Goal: Task Accomplishment & Management: Manage account settings

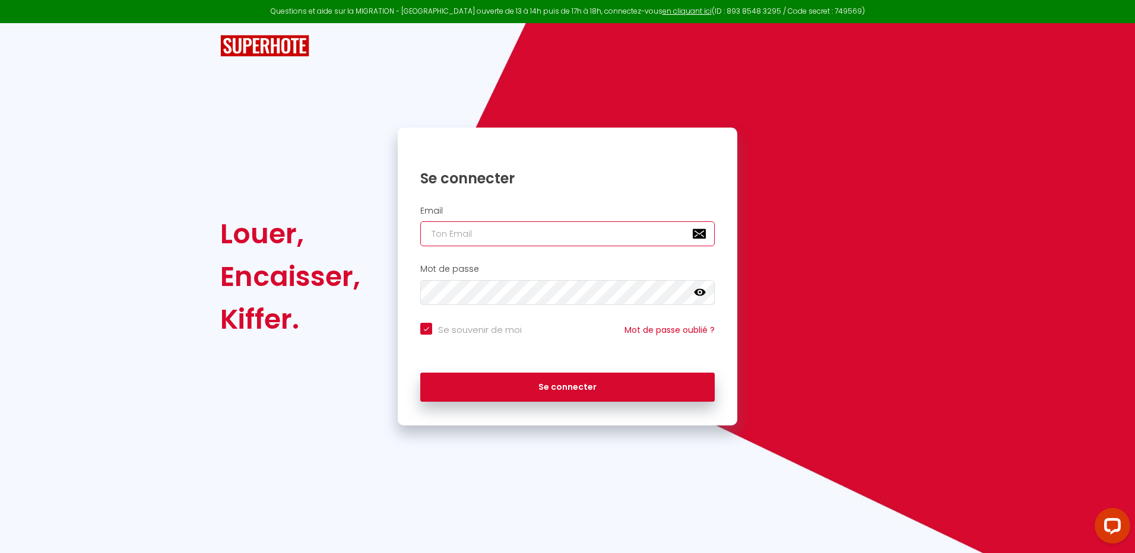
drag, startPoint x: 455, startPoint y: 232, endPoint x: 408, endPoint y: 251, distance: 51.4
click at [455, 232] on input "email" at bounding box center [567, 233] width 295 height 25
type input "[PERSON_NAME][EMAIL_ADDRESS][DOMAIN_NAME]"
click at [420, 373] on button "Se connecter" at bounding box center [567, 388] width 295 height 30
click at [697, 293] on icon at bounding box center [700, 292] width 12 height 7
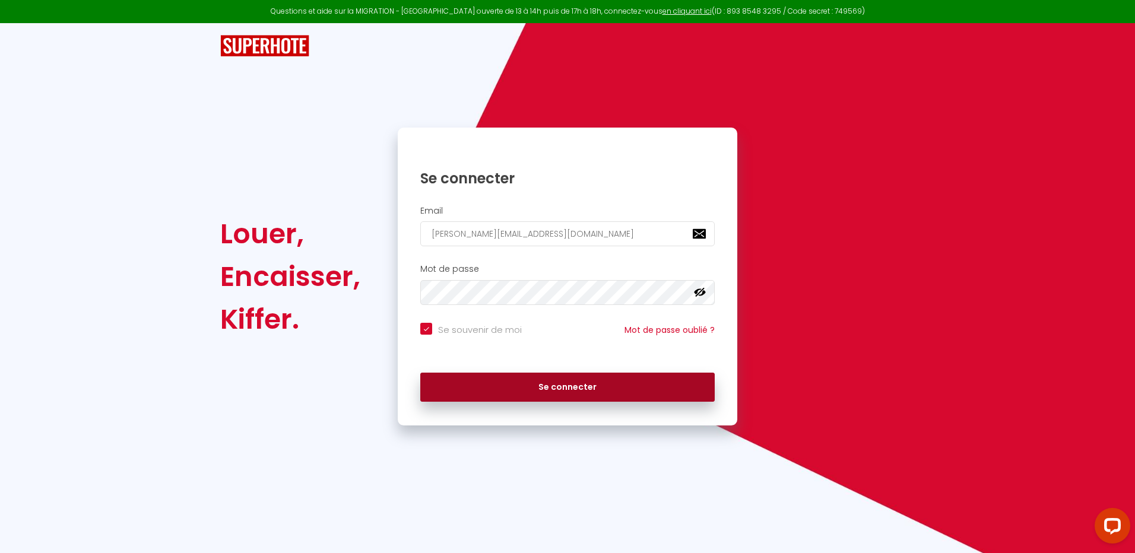
click at [539, 382] on button "Se connecter" at bounding box center [567, 388] width 295 height 30
checkbox input "true"
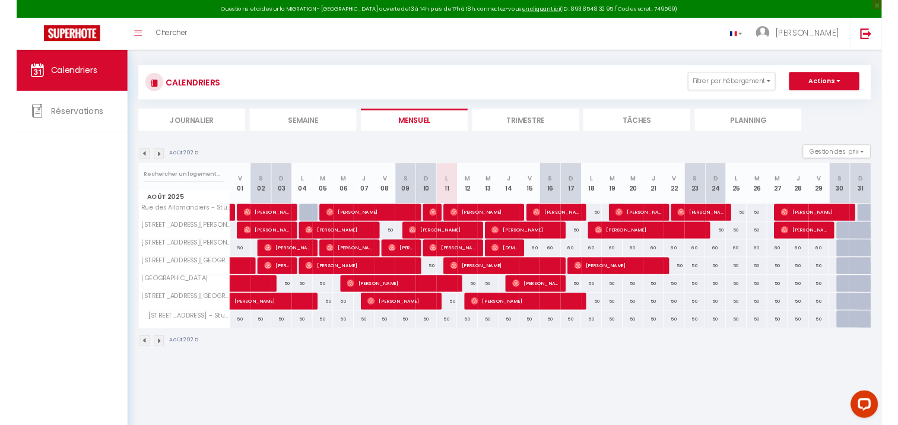
scroll to position [5, 0]
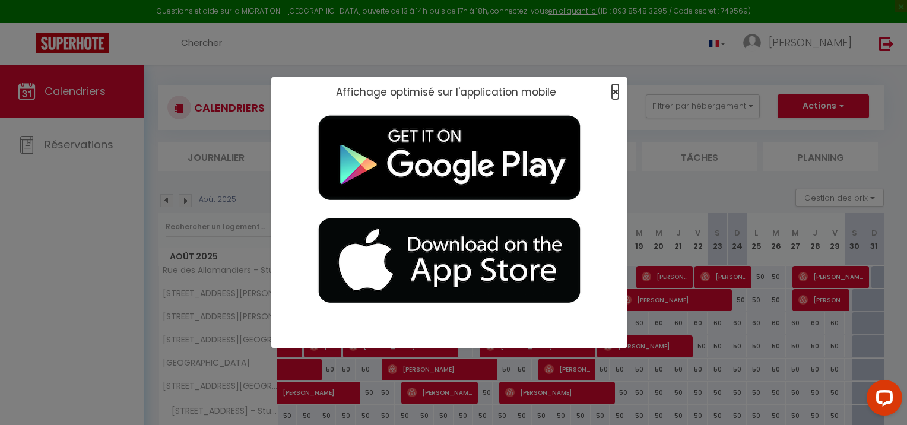
click at [615, 94] on span "×" at bounding box center [615, 91] width 7 height 15
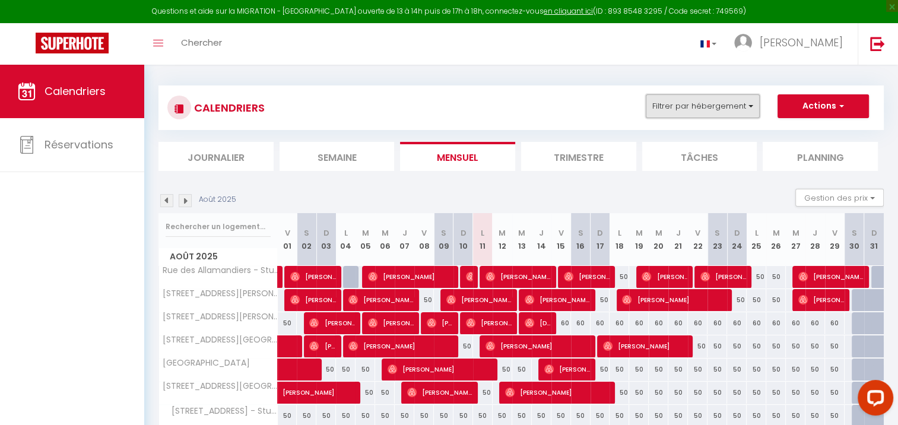
click at [715, 112] on button "Filtrer par hébergement" at bounding box center [703, 106] width 114 height 24
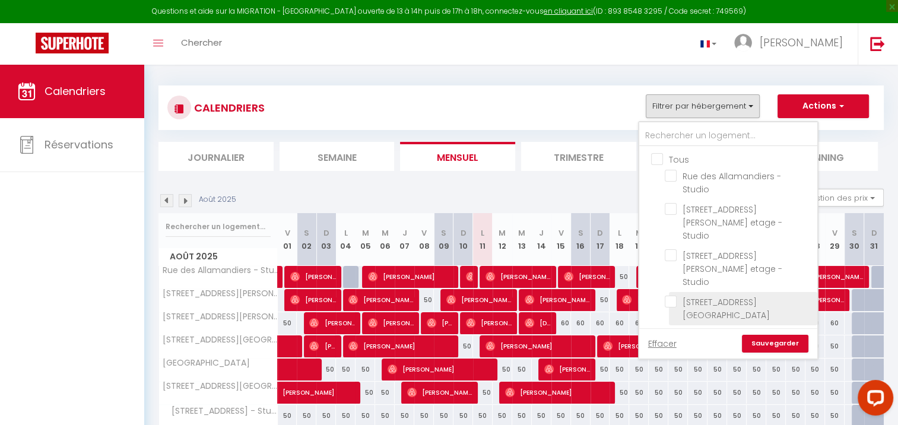
click at [728, 296] on input "[STREET_ADDRESS][GEOGRAPHIC_DATA]" at bounding box center [739, 302] width 148 height 12
checkbox input "true"
checkbox input "false"
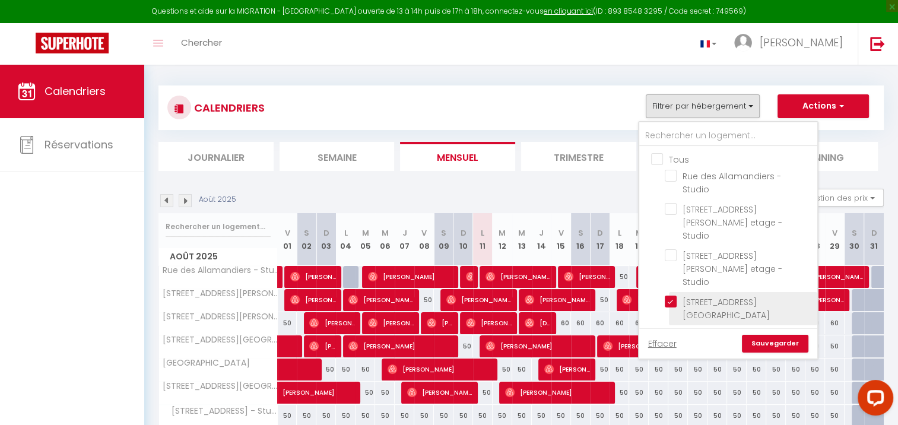
checkbox input "false"
click at [791, 347] on link "Sauvegarder" at bounding box center [775, 344] width 67 height 18
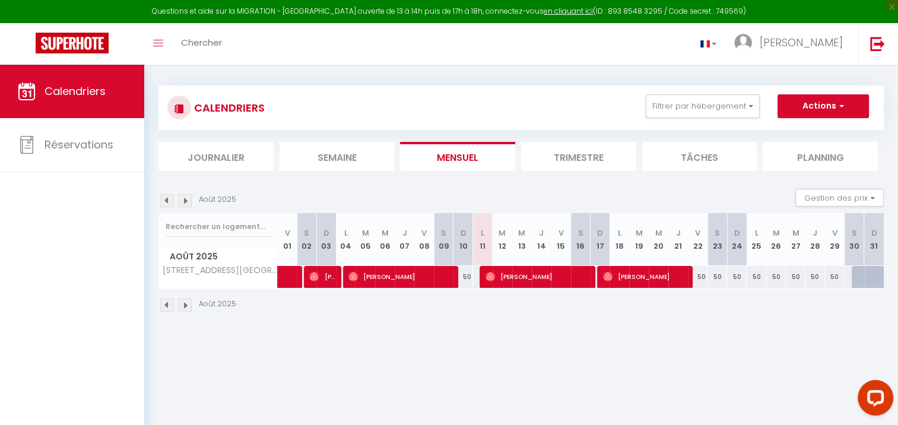
click at [170, 201] on img at bounding box center [166, 200] width 13 height 13
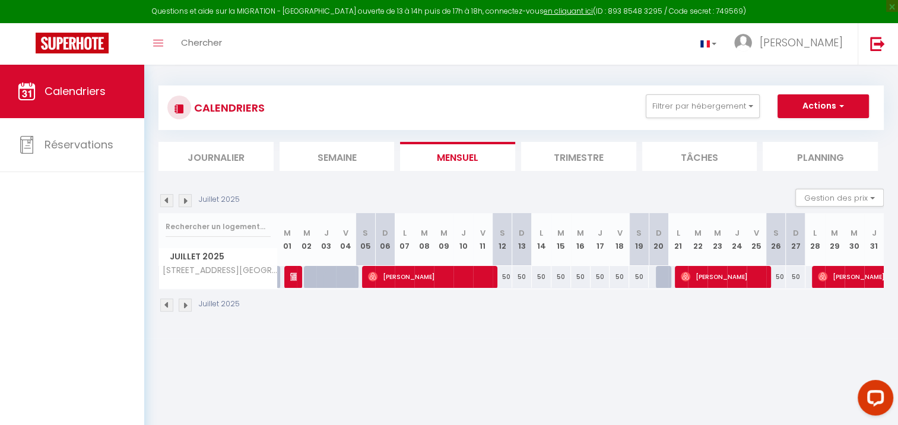
click at [170, 201] on img at bounding box center [166, 200] width 13 height 13
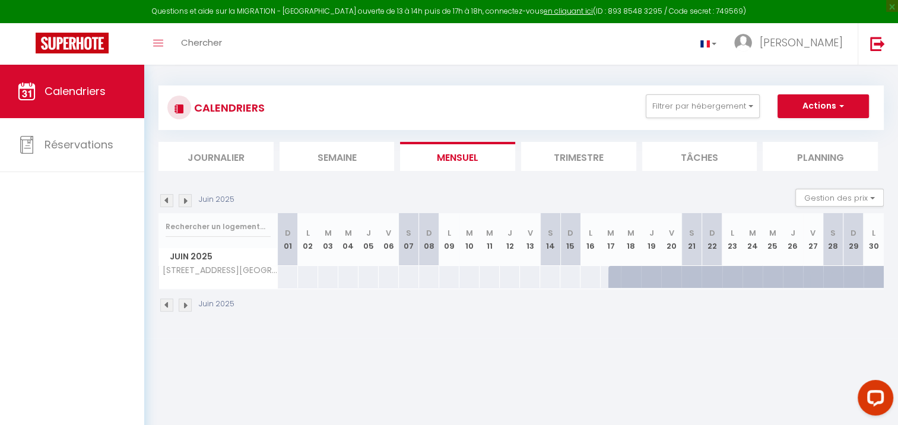
click at [183, 204] on img at bounding box center [185, 200] width 13 height 13
select select
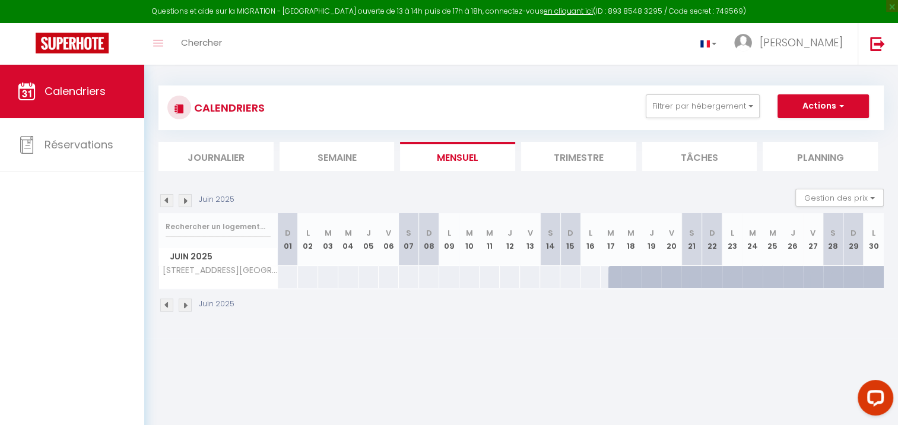
select select
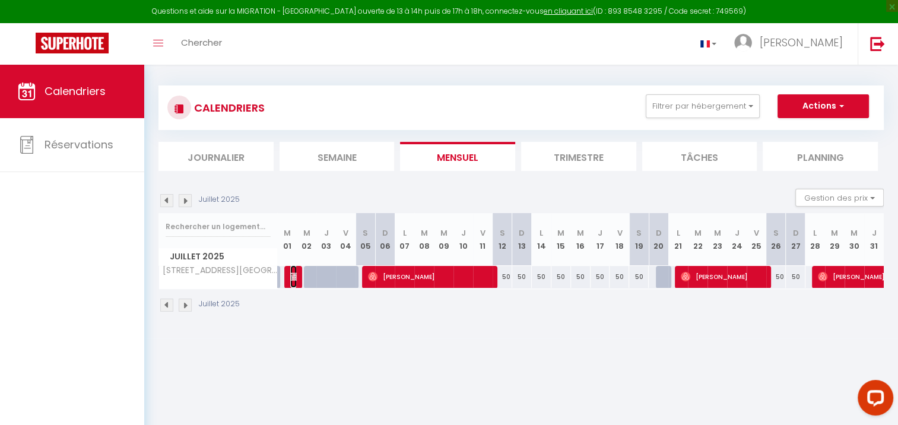
click at [292, 280] on img at bounding box center [295, 277] width 10 height 10
select select "OK"
select select "KO"
select select "0"
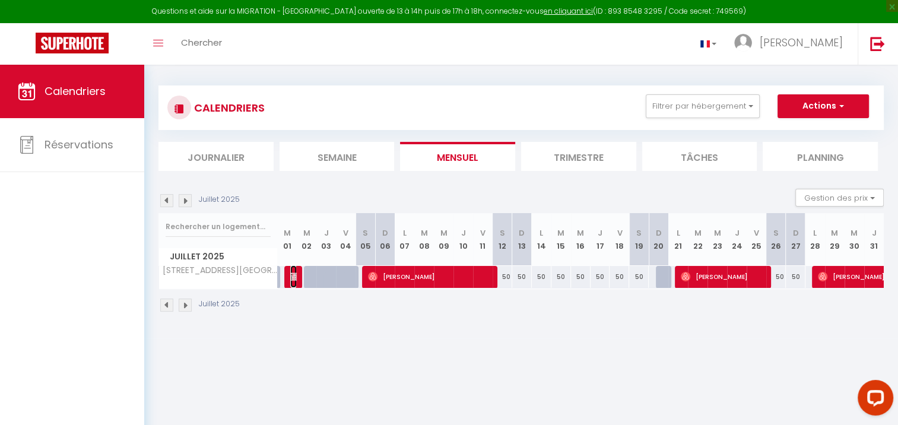
select select "1"
select select
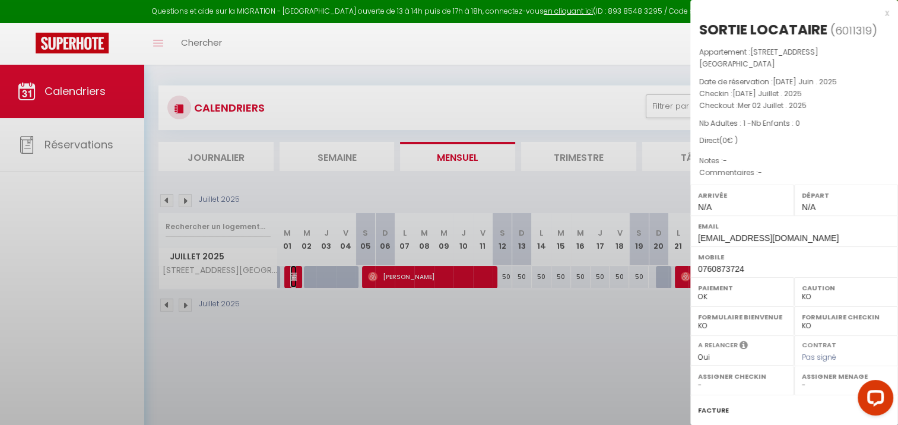
select select "45747"
select select "44293"
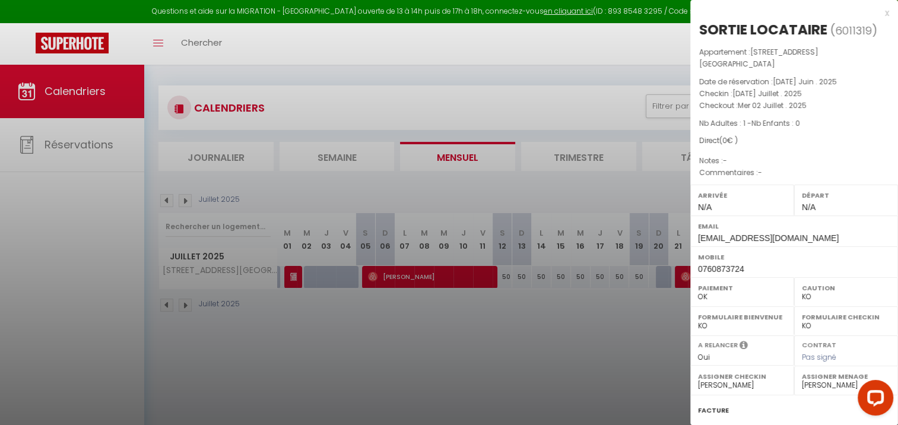
click at [650, 354] on div at bounding box center [449, 212] width 898 height 425
checkbox input "false"
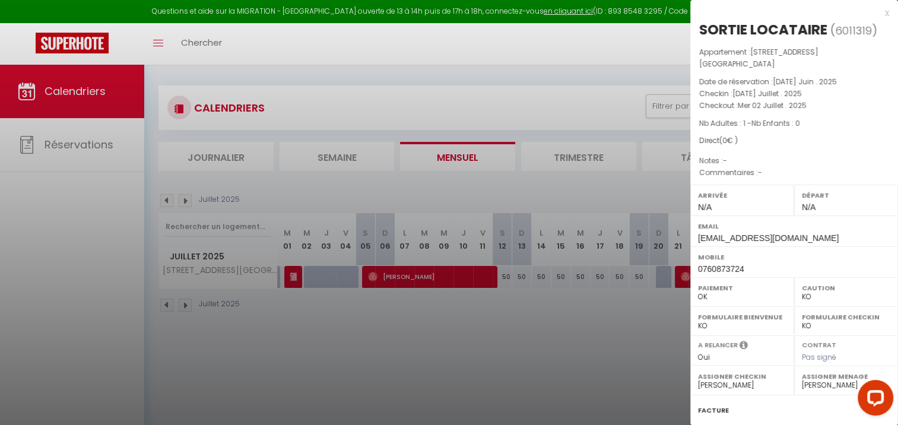
checkbox input "false"
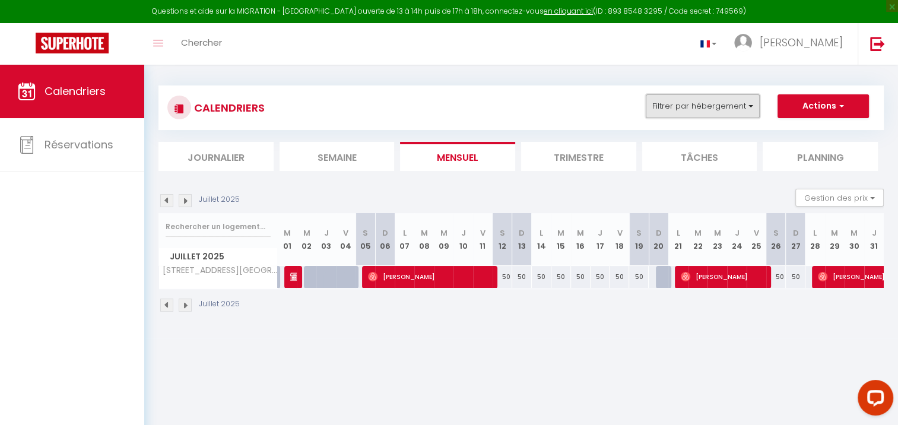
click at [730, 105] on button "Filtrer par hébergement" at bounding box center [703, 106] width 114 height 24
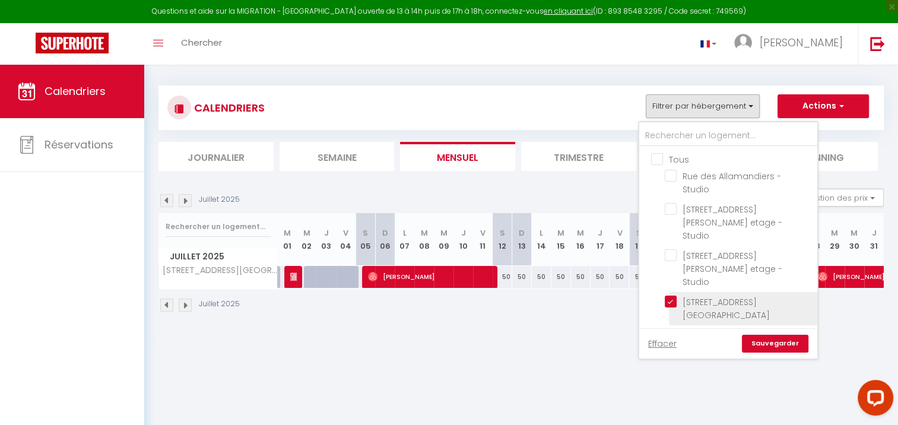
click at [672, 296] on input "[STREET_ADDRESS][GEOGRAPHIC_DATA]" at bounding box center [739, 302] width 148 height 12
checkbox input "false"
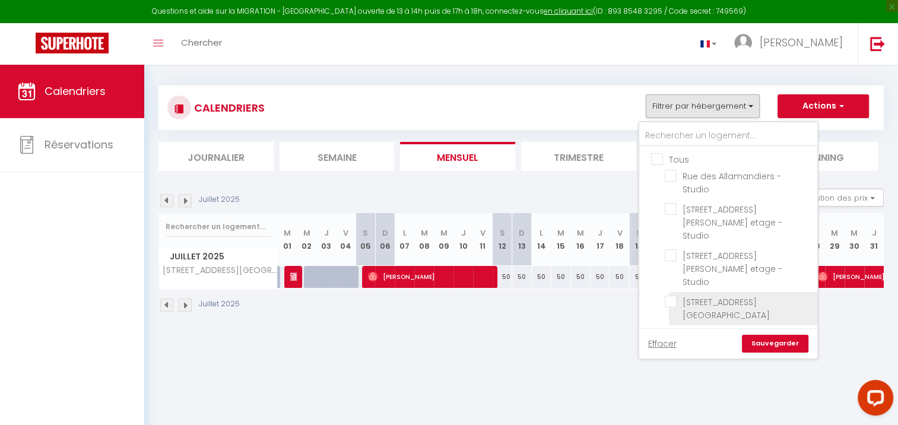
checkbox input "false"
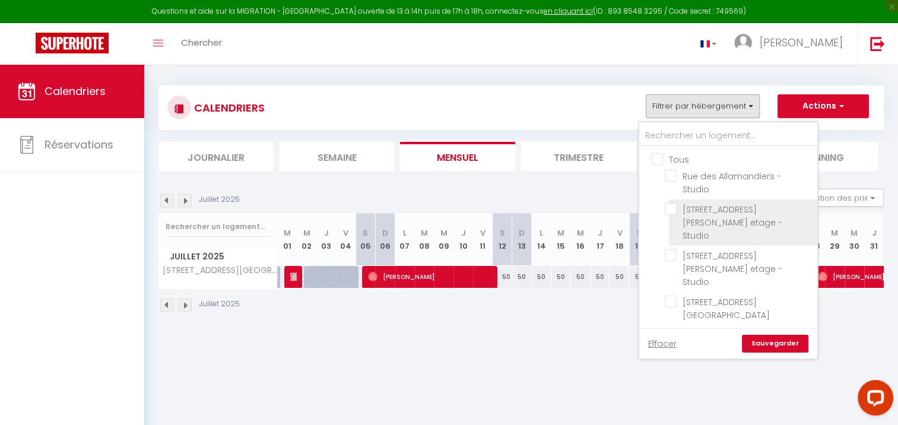
click at [672, 214] on input "[STREET_ADDRESS][PERSON_NAME] etage - Studio" at bounding box center [739, 209] width 148 height 12
checkbox input "true"
checkbox input "false"
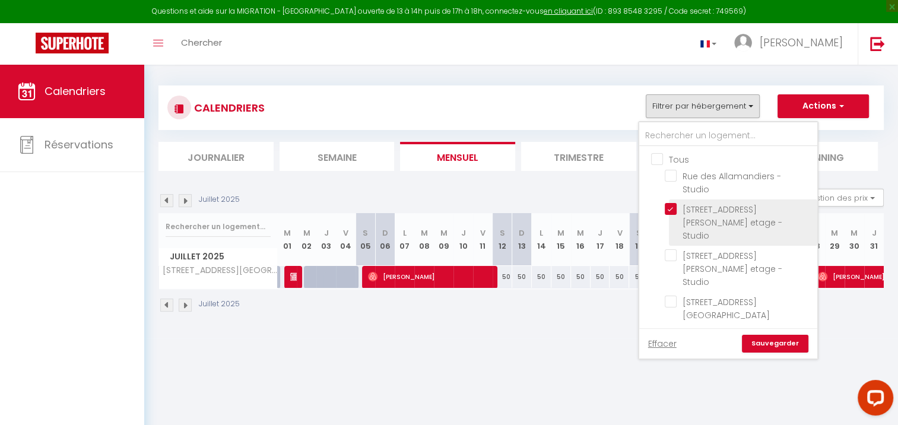
checkbox input "false"
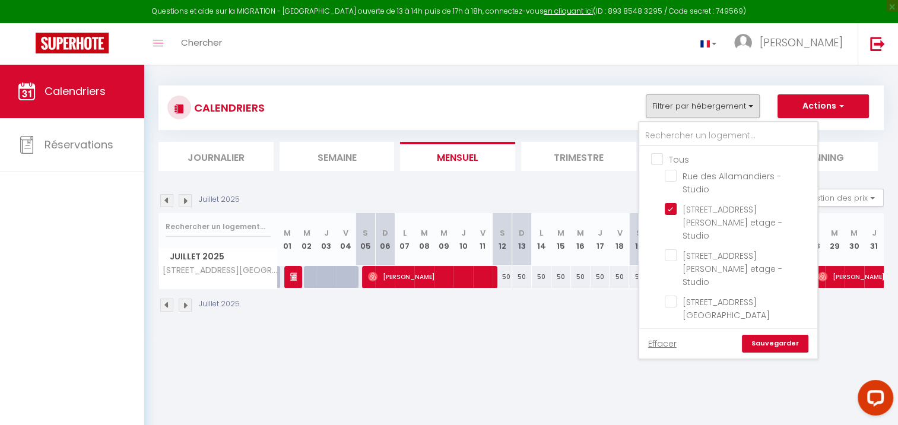
click at [772, 337] on link "Sauvegarder" at bounding box center [775, 344] width 67 height 18
select select "KO"
select select "0"
select select "45747"
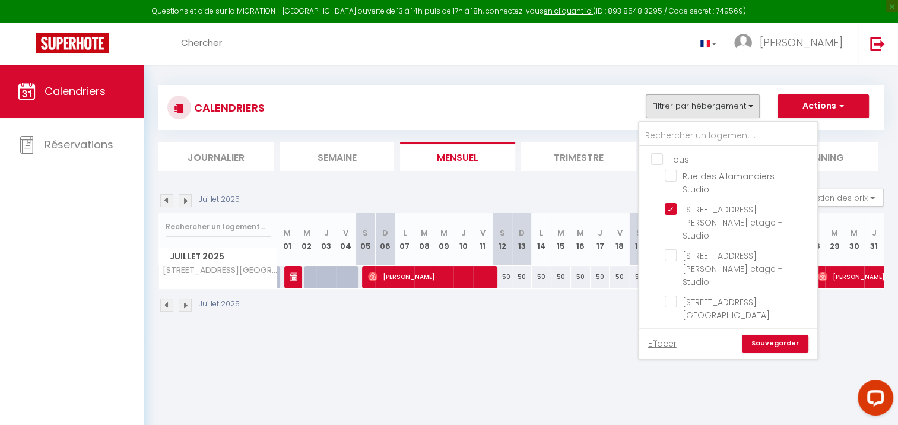
select select "44293"
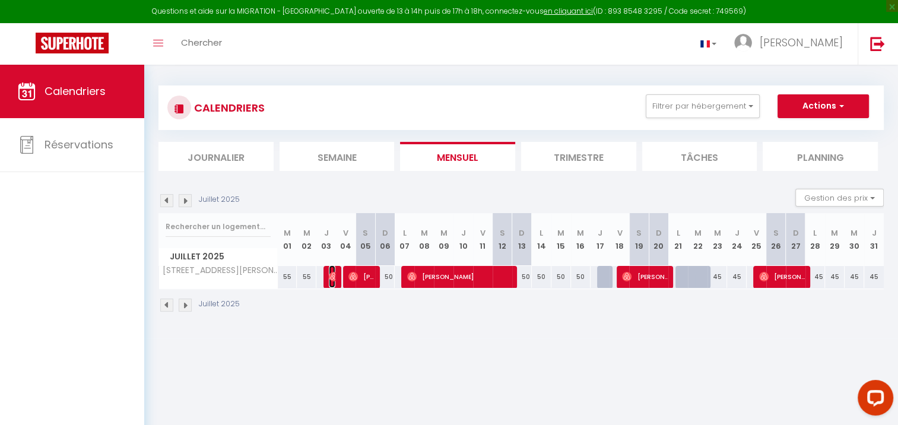
click at [333, 276] on img at bounding box center [334, 277] width 10 height 10
select select "OK"
select select
select select "48793"
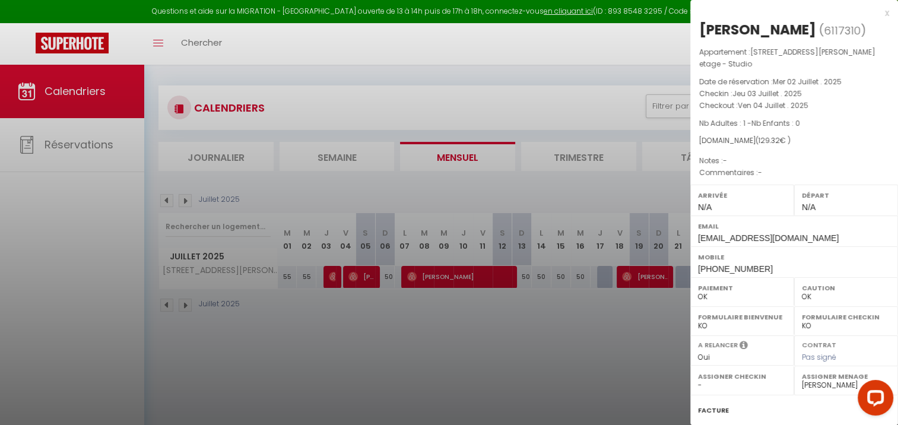
click at [188, 156] on div at bounding box center [449, 212] width 898 height 425
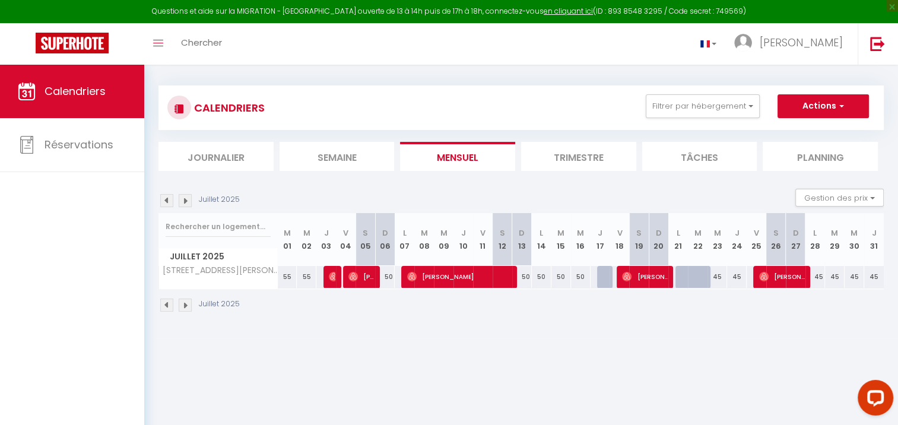
click at [169, 198] on img at bounding box center [166, 200] width 13 height 13
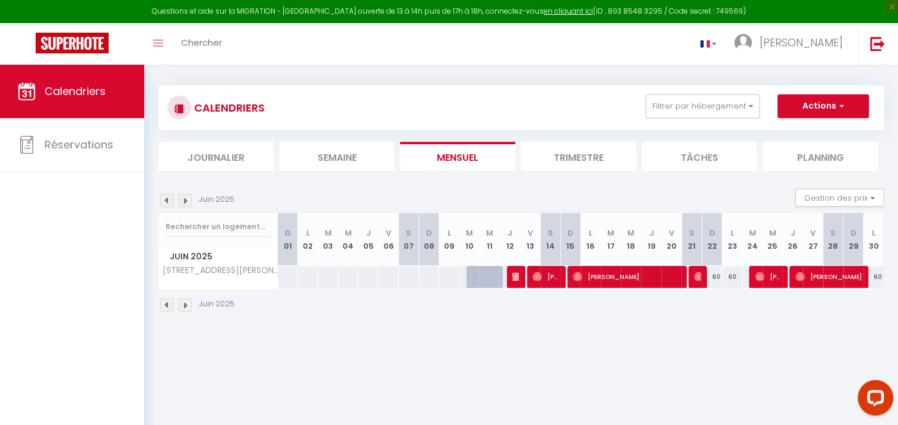
click at [186, 202] on img at bounding box center [185, 200] width 13 height 13
select select "0"
select select "48793"
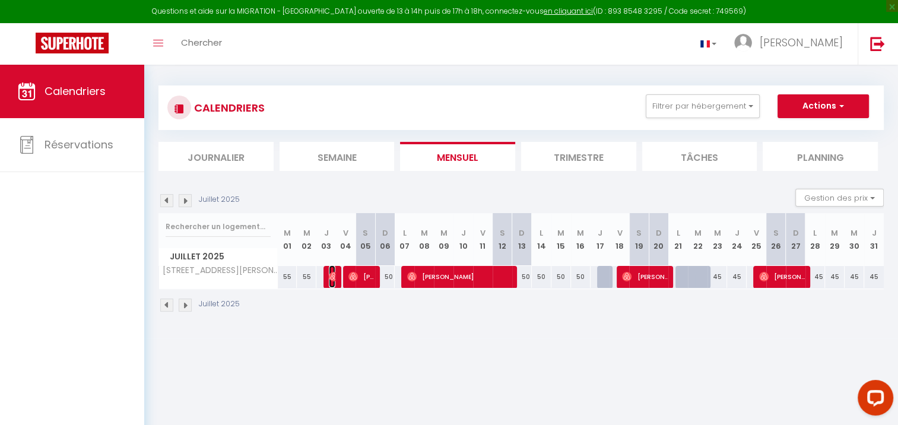
click at [335, 272] on img at bounding box center [334, 277] width 10 height 10
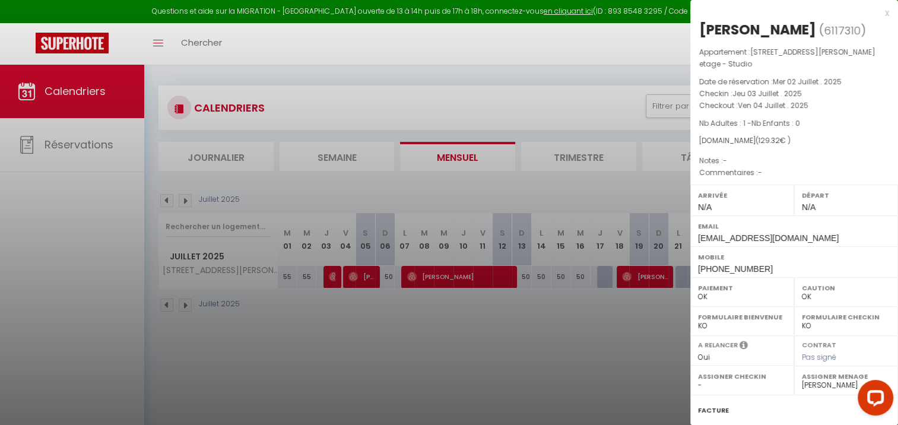
click at [615, 323] on div at bounding box center [449, 212] width 898 height 425
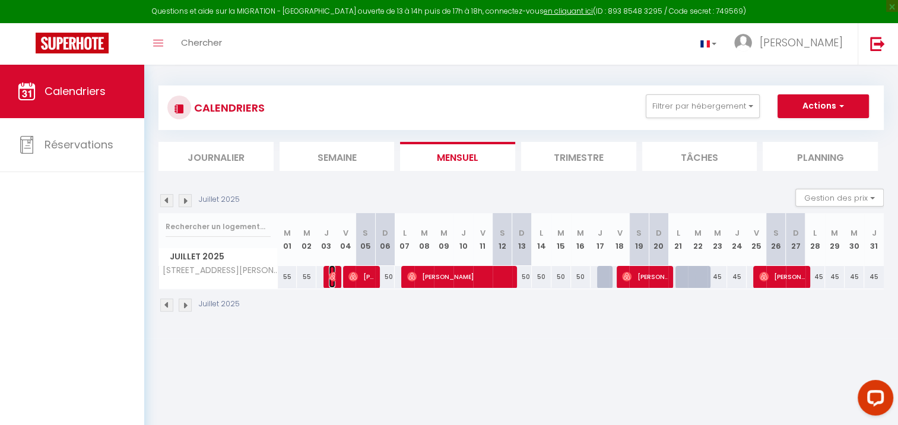
click at [329, 272] on img at bounding box center [334, 277] width 10 height 10
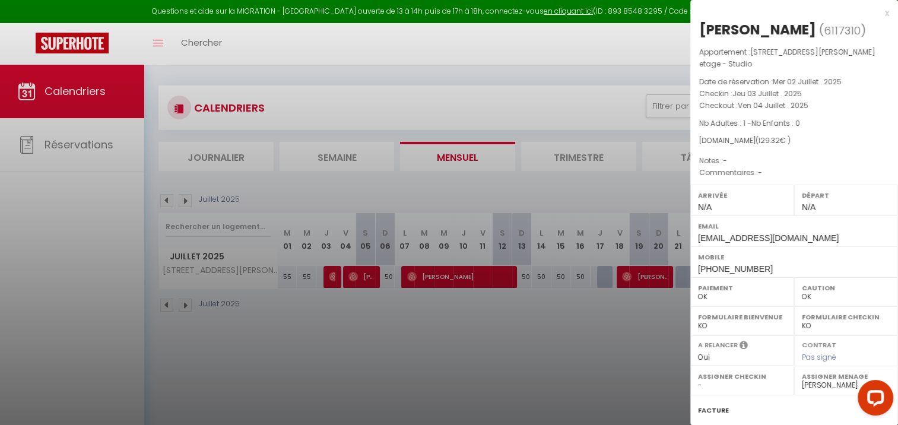
click at [489, 322] on div at bounding box center [449, 212] width 898 height 425
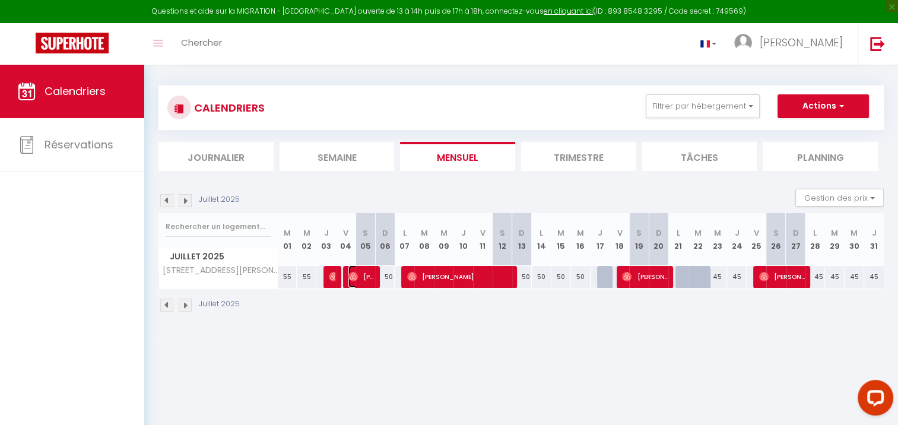
click at [363, 271] on span "[PERSON_NAME]" at bounding box center [362, 276] width 26 height 23
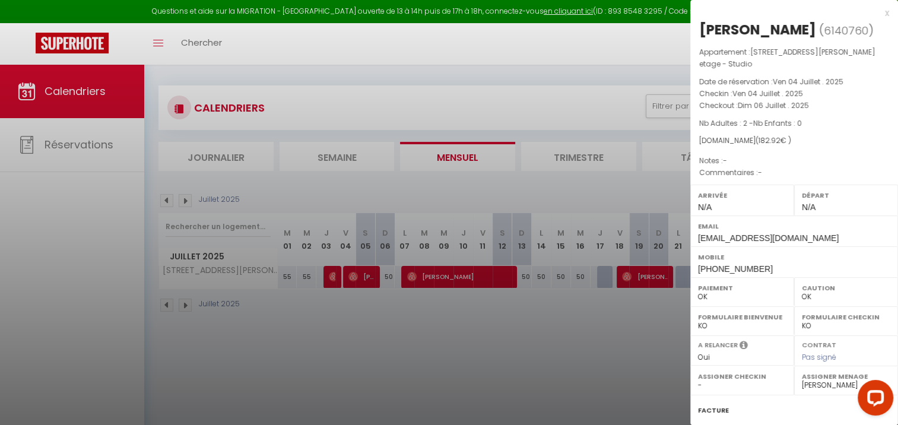
click at [470, 280] on div at bounding box center [449, 212] width 898 height 425
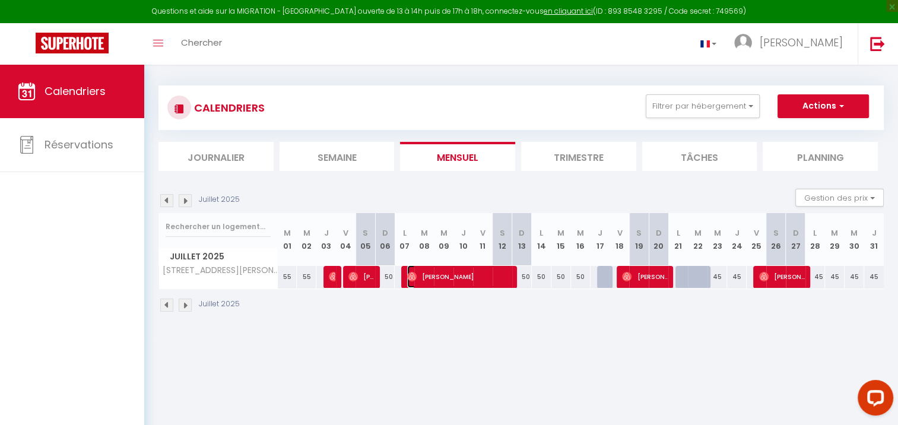
click at [470, 280] on span "[PERSON_NAME]" at bounding box center [459, 276] width 105 height 23
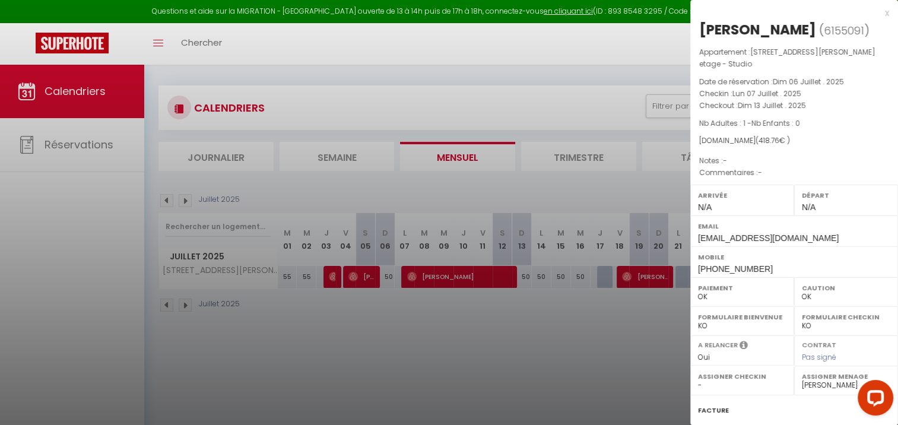
click at [469, 334] on div at bounding box center [449, 212] width 898 height 425
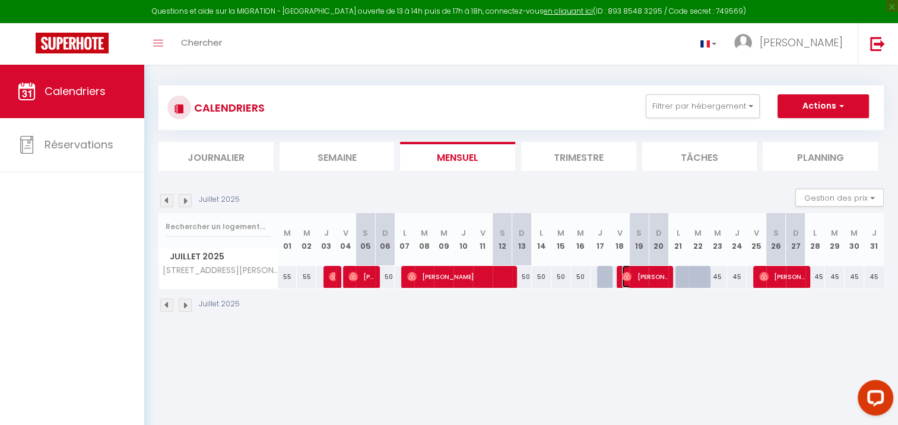
click at [640, 273] on span "[PERSON_NAME]" at bounding box center [645, 276] width 46 height 23
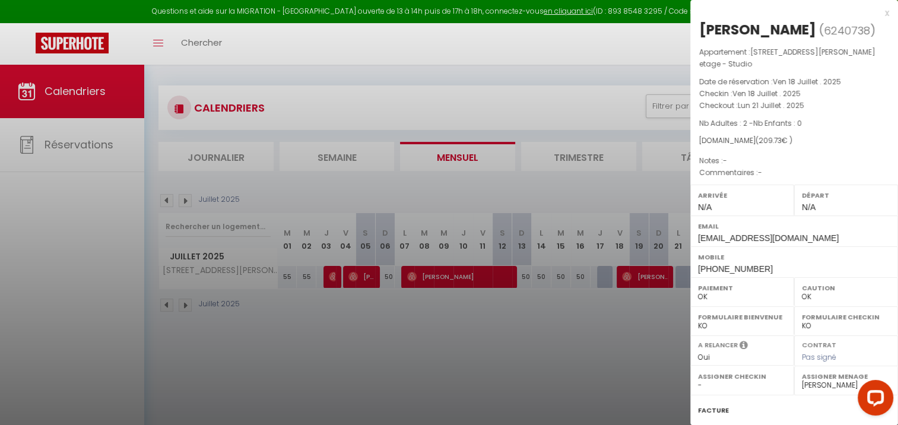
drag, startPoint x: 562, startPoint y: 366, endPoint x: 610, endPoint y: 318, distance: 68.0
click at [568, 361] on div at bounding box center [449, 212] width 898 height 425
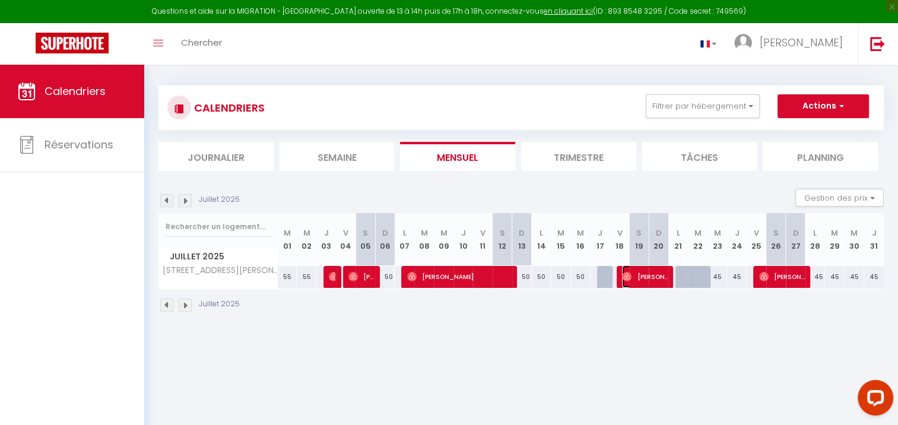
click at [641, 276] on span "[PERSON_NAME]" at bounding box center [645, 276] width 46 height 23
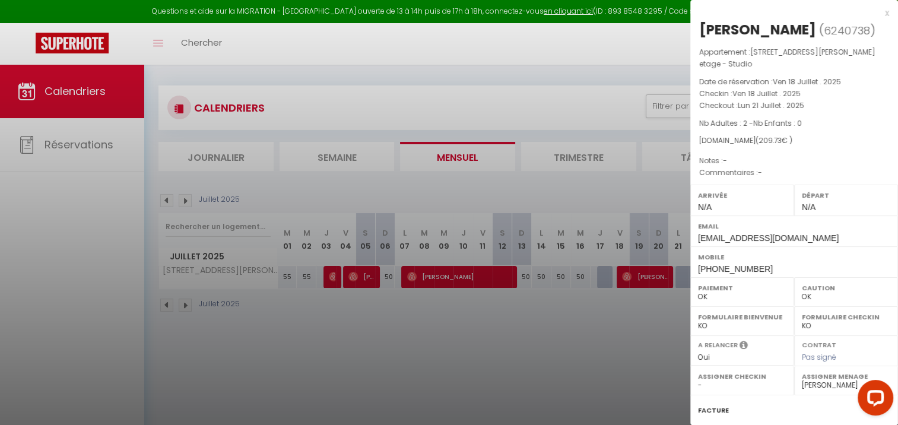
click at [645, 371] on div at bounding box center [449, 212] width 898 height 425
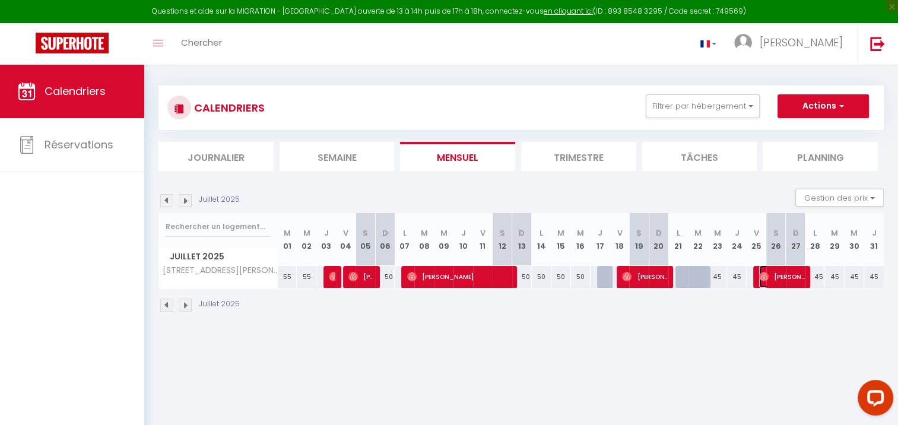
click at [771, 271] on span "[PERSON_NAME]" at bounding box center [782, 276] width 46 height 23
select select "48793"
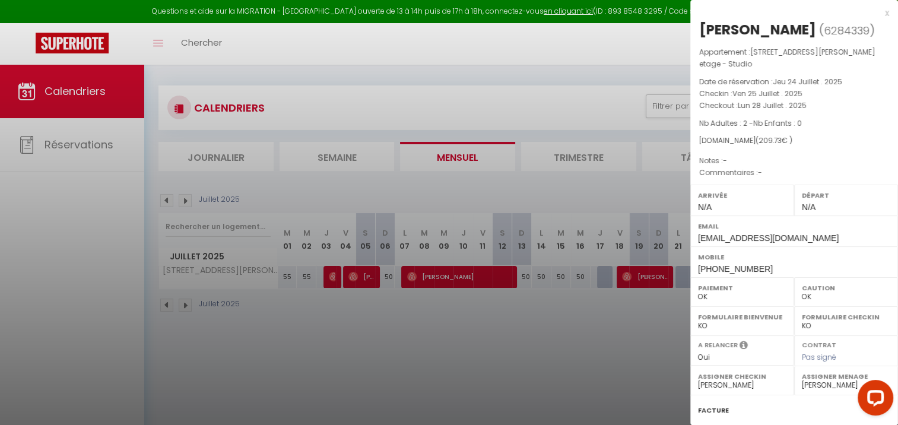
drag, startPoint x: 480, startPoint y: 378, endPoint x: 587, endPoint y: 321, distance: 121.4
click at [484, 374] on div at bounding box center [449, 212] width 898 height 425
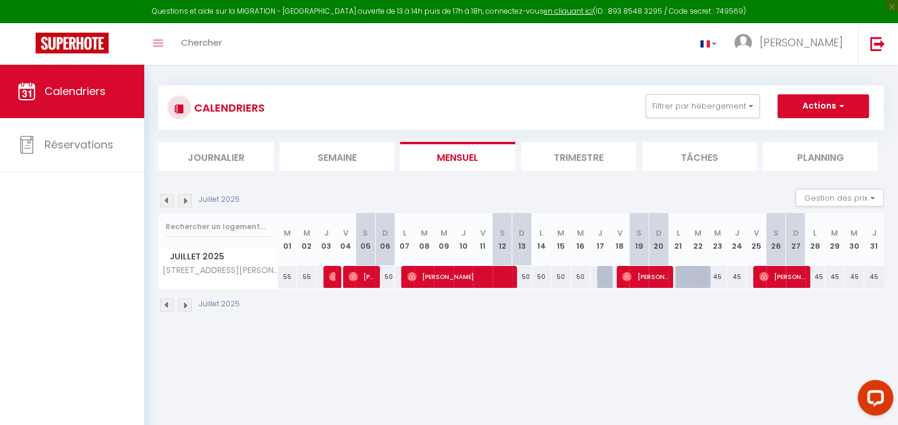
click at [856, 283] on div "45" at bounding box center [855, 277] width 20 height 22
type input "45"
type input "Mer 30 Juillet 2025"
type input "Jeu 31 Juillet 2025"
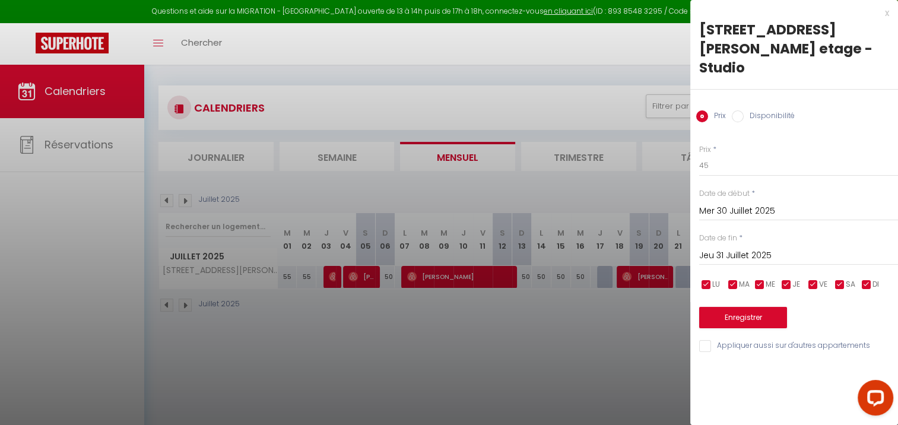
click at [337, 145] on div at bounding box center [449, 212] width 898 height 425
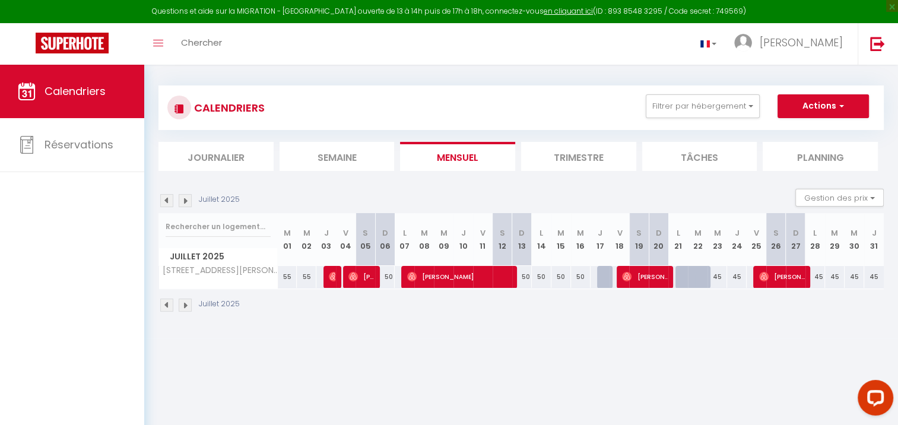
click at [182, 205] on img at bounding box center [185, 200] width 13 height 13
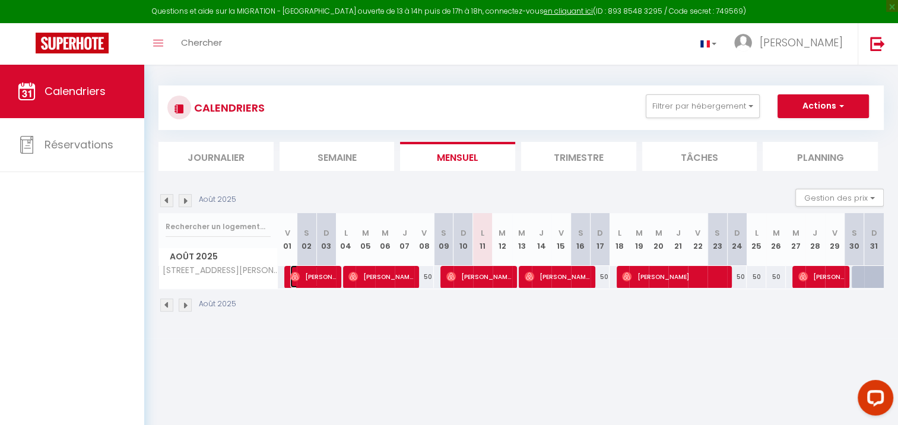
click at [311, 280] on span "[PERSON_NAME]" at bounding box center [313, 276] width 46 height 23
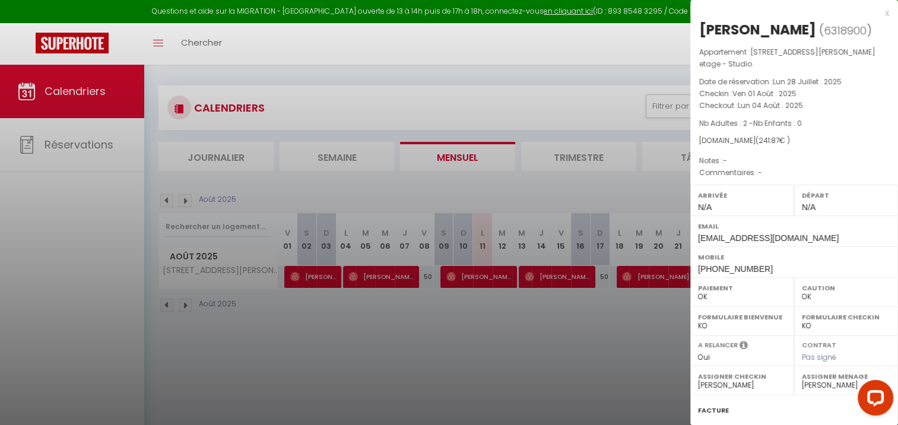
click at [323, 331] on div at bounding box center [449, 212] width 898 height 425
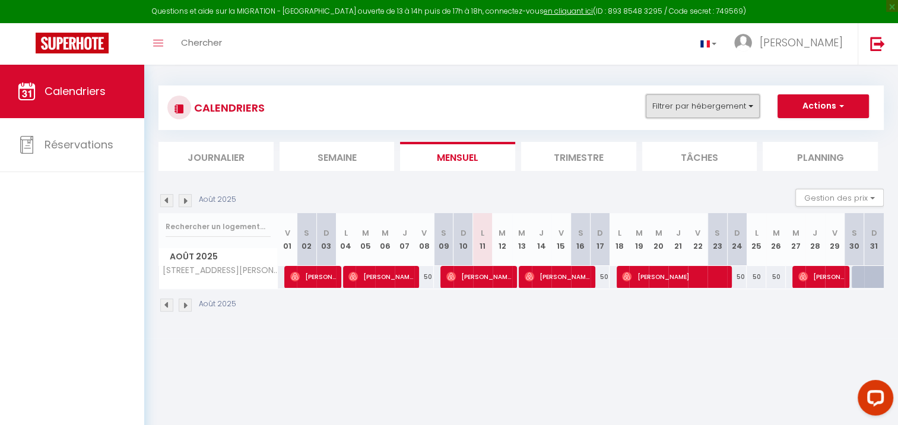
click at [737, 101] on button "Filtrer par hébergement" at bounding box center [703, 106] width 114 height 24
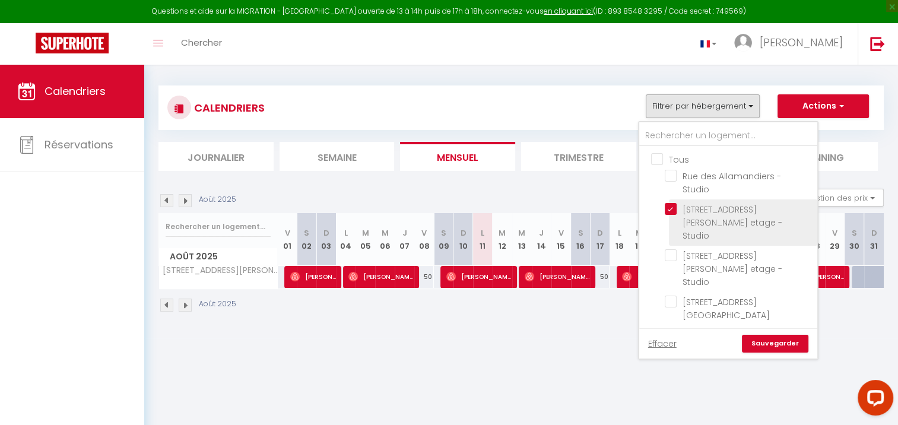
click at [672, 205] on input "[STREET_ADDRESS][PERSON_NAME] etage - Studio" at bounding box center [739, 209] width 148 height 12
checkbox input "false"
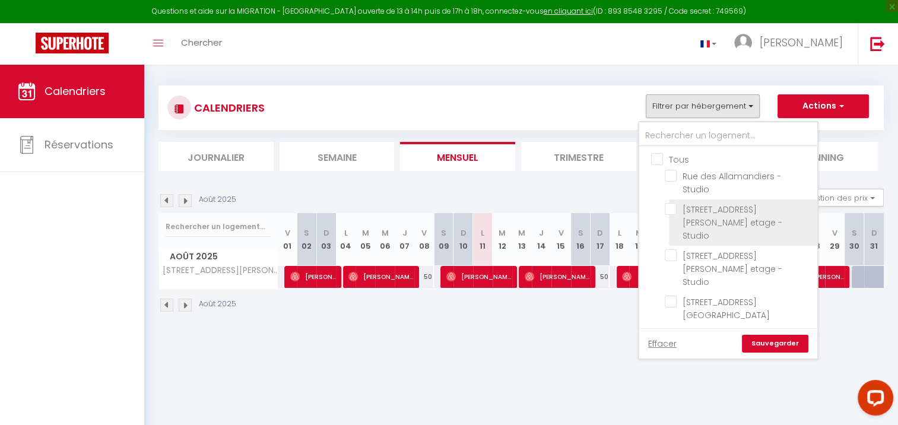
checkbox input "false"
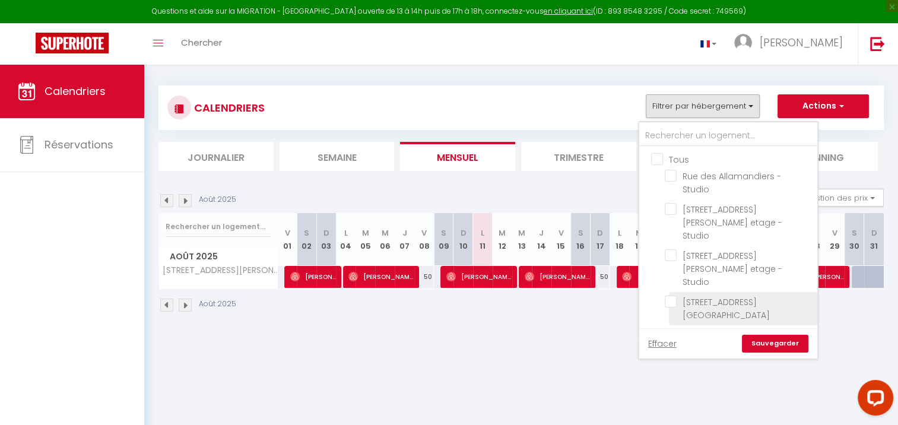
click at [680, 296] on input "[STREET_ADDRESS][GEOGRAPHIC_DATA]" at bounding box center [739, 302] width 148 height 12
checkbox input "true"
checkbox input "false"
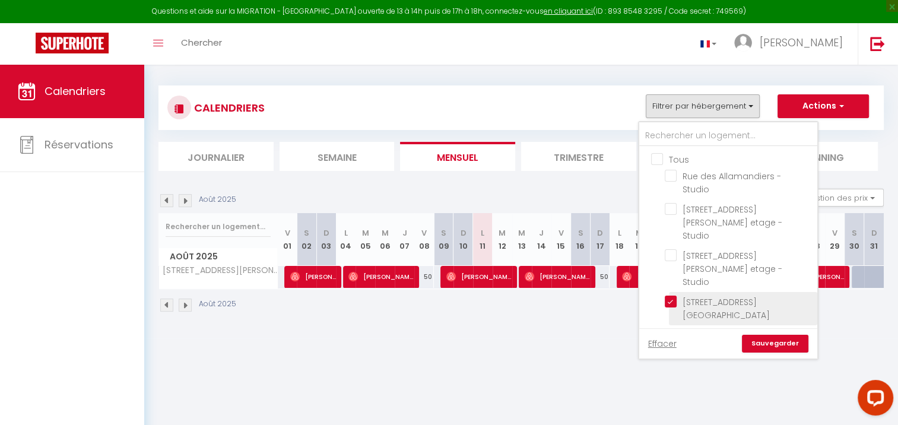
checkbox input "false"
click at [797, 343] on link "Sauvegarder" at bounding box center [775, 344] width 67 height 18
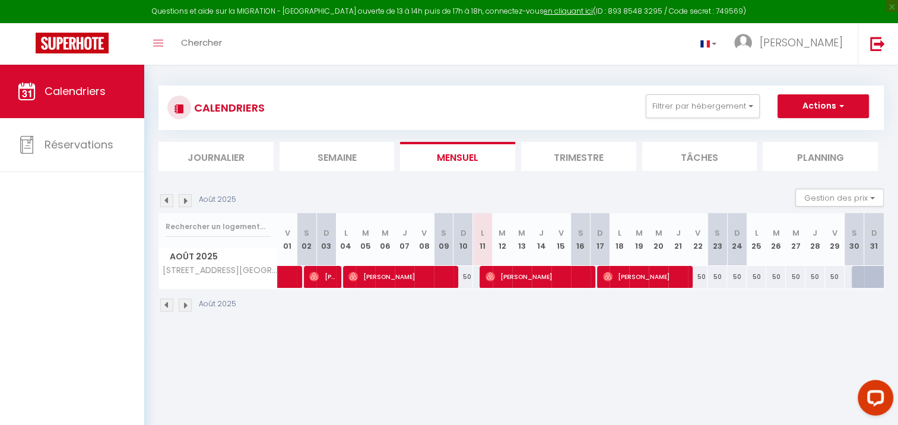
click at [171, 200] on img at bounding box center [166, 200] width 13 height 13
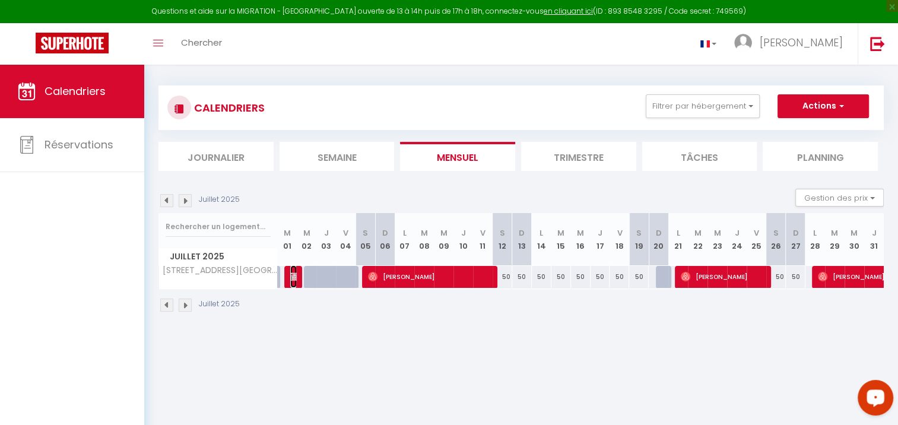
click at [295, 283] on span "SORTIE LOCATAIRE" at bounding box center [293, 276] width 7 height 23
select select "KO"
select select "45747"
select select "44293"
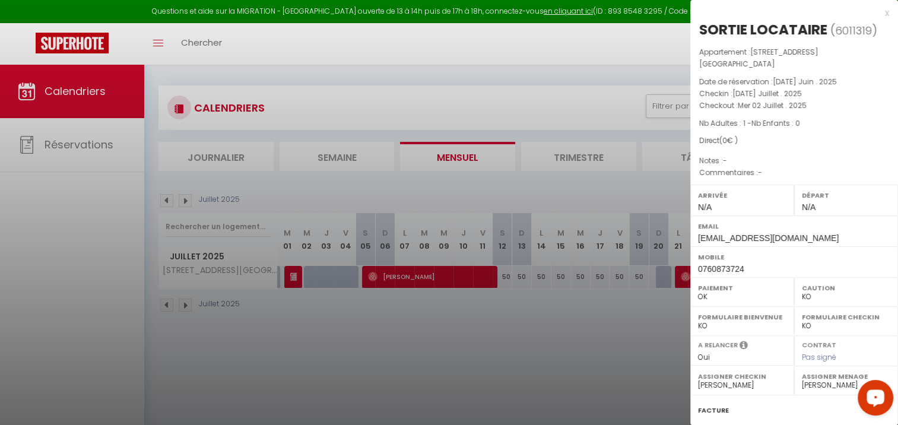
click at [417, 274] on div at bounding box center [449, 212] width 898 height 425
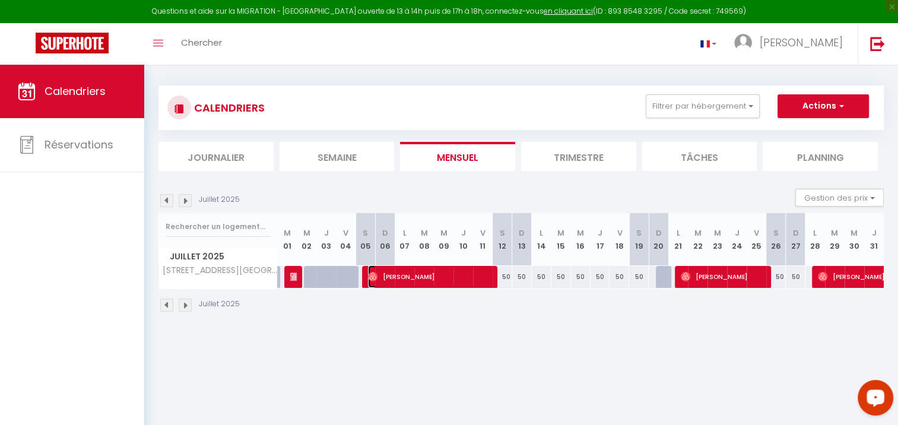
click at [417, 274] on span "[PERSON_NAME]" at bounding box center [430, 276] width 124 height 23
select select "OK"
select select
select select "45747"
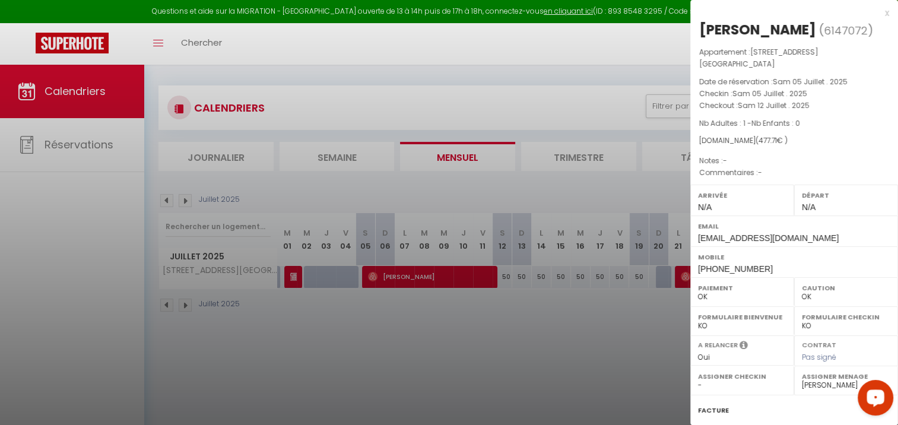
drag, startPoint x: 556, startPoint y: 331, endPoint x: 679, endPoint y: 273, distance: 136.3
click at [565, 319] on div at bounding box center [449, 212] width 898 height 425
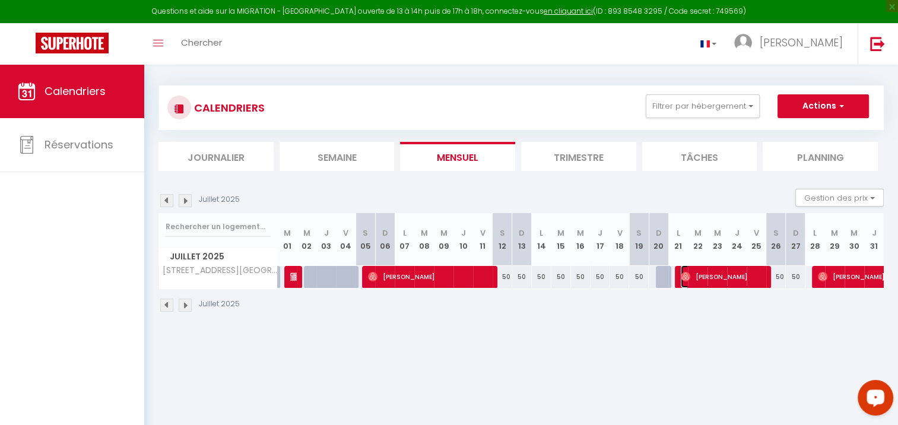
click at [746, 278] on span "[PERSON_NAME]" at bounding box center [723, 276] width 85 height 23
select select "45747"
select select "48793"
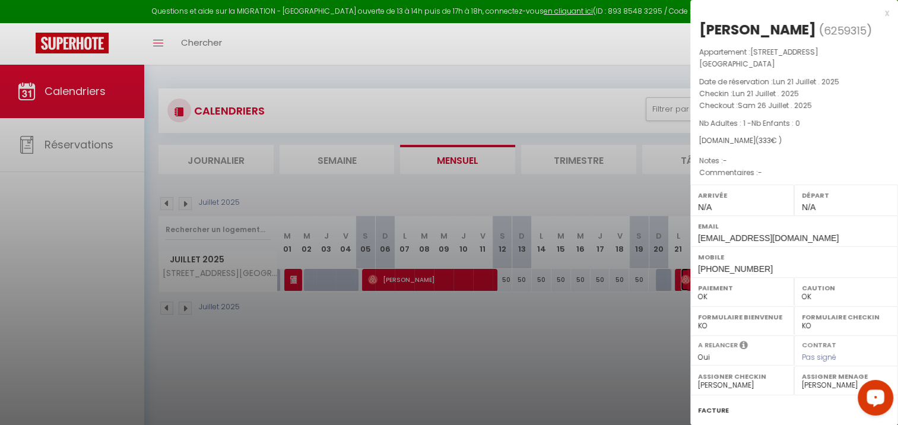
scroll to position [0, 0]
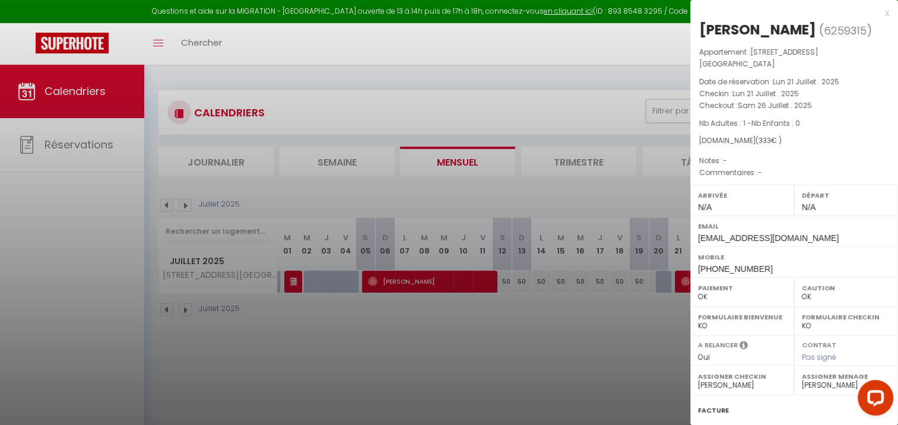
drag, startPoint x: 588, startPoint y: 385, endPoint x: 594, endPoint y: 381, distance: 6.4
click at [588, 385] on div at bounding box center [449, 212] width 898 height 425
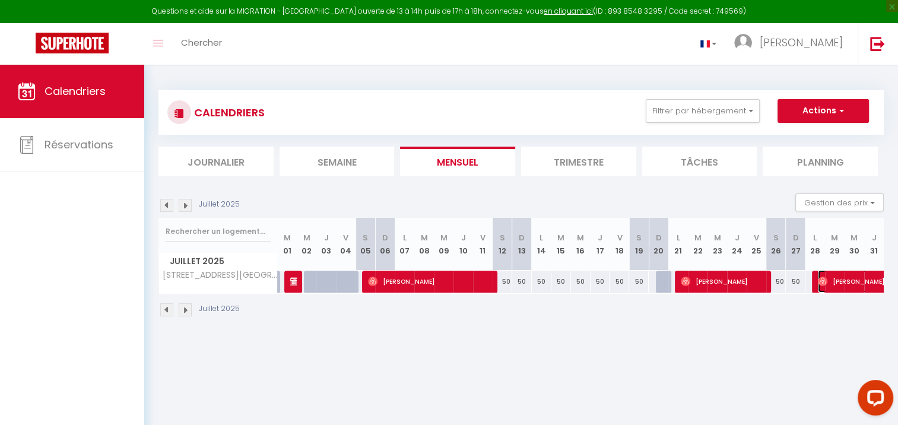
click at [864, 283] on span "[PERSON_NAME]" at bounding box center [886, 281] width 137 height 23
select select "48793"
select select "47826"
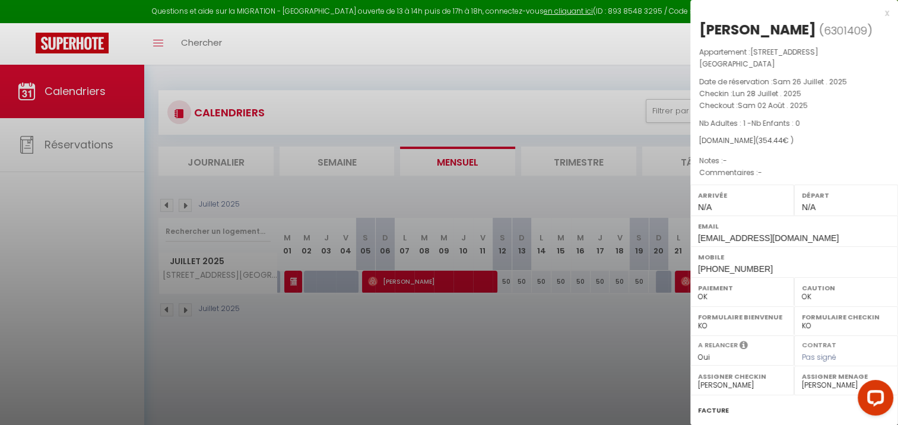
drag, startPoint x: 612, startPoint y: 359, endPoint x: 526, endPoint y: 264, distance: 128.7
click at [612, 356] on div at bounding box center [449, 212] width 898 height 425
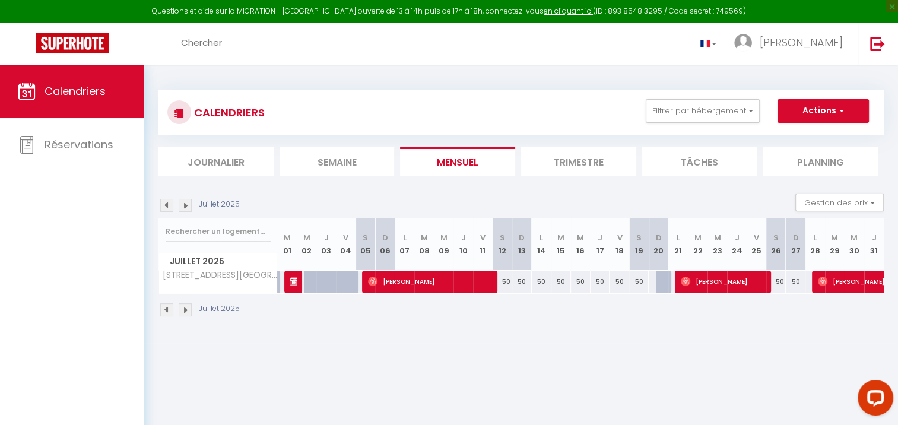
click at [190, 210] on img at bounding box center [185, 205] width 13 height 13
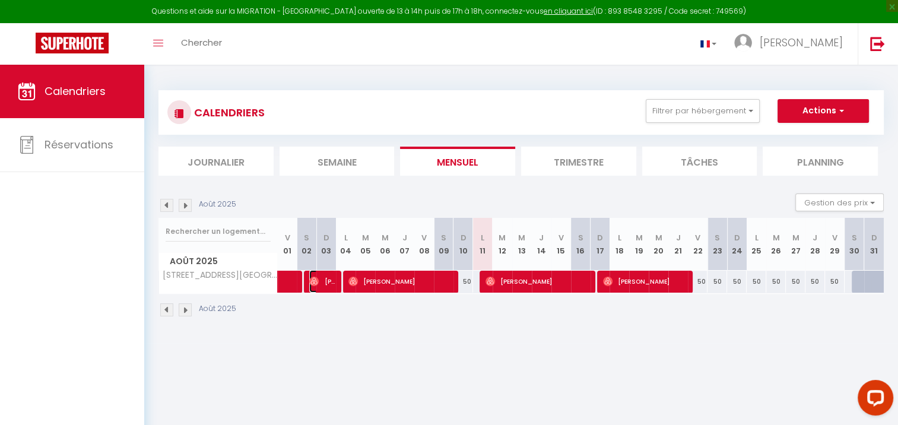
click at [316, 281] on img at bounding box center [314, 282] width 10 height 10
select select
select select "44293"
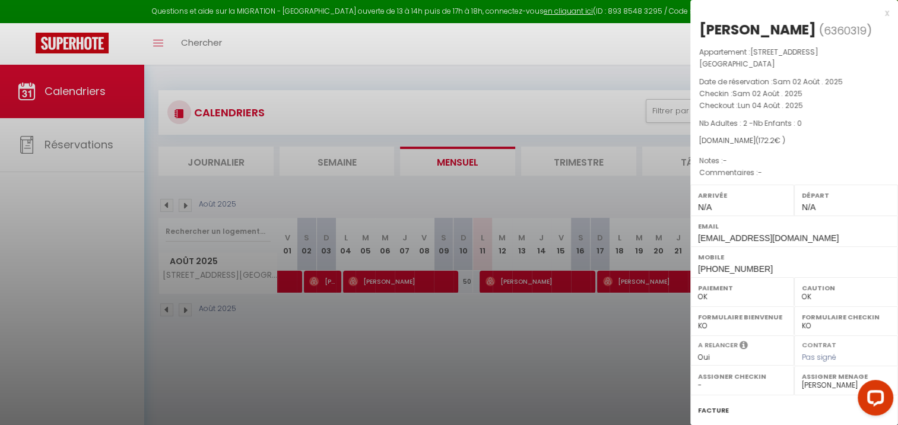
drag, startPoint x: 410, startPoint y: 371, endPoint x: 428, endPoint y: 330, distance: 43.9
click at [411, 371] on div at bounding box center [449, 212] width 898 height 425
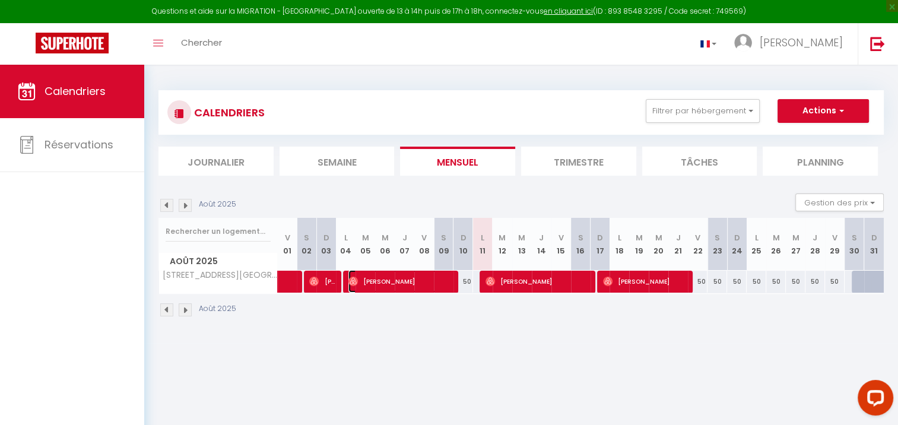
click at [390, 282] on span "[PERSON_NAME]" at bounding box center [401, 281] width 105 height 23
select select "50848"
select select "43215"
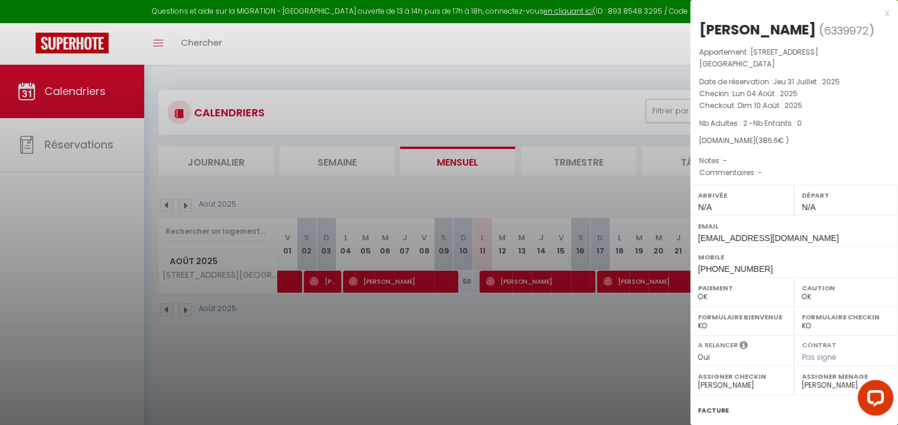
click at [493, 280] on div at bounding box center [449, 212] width 898 height 425
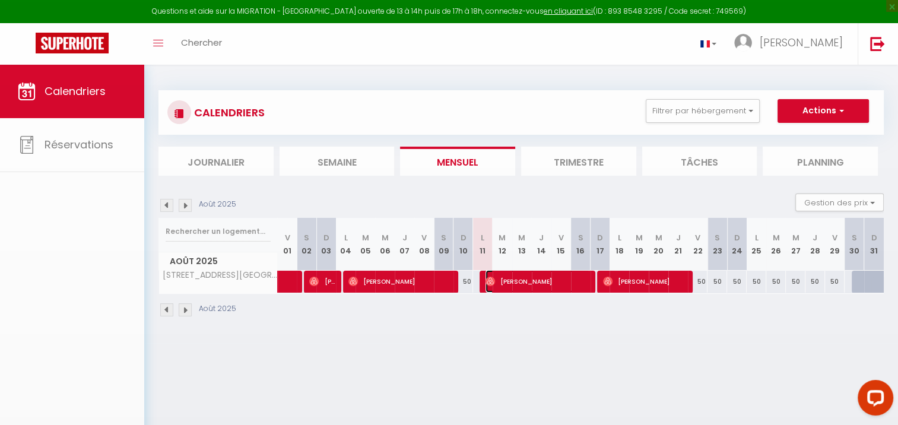
click at [512, 280] on span "[PERSON_NAME]" at bounding box center [538, 281] width 105 height 23
select select
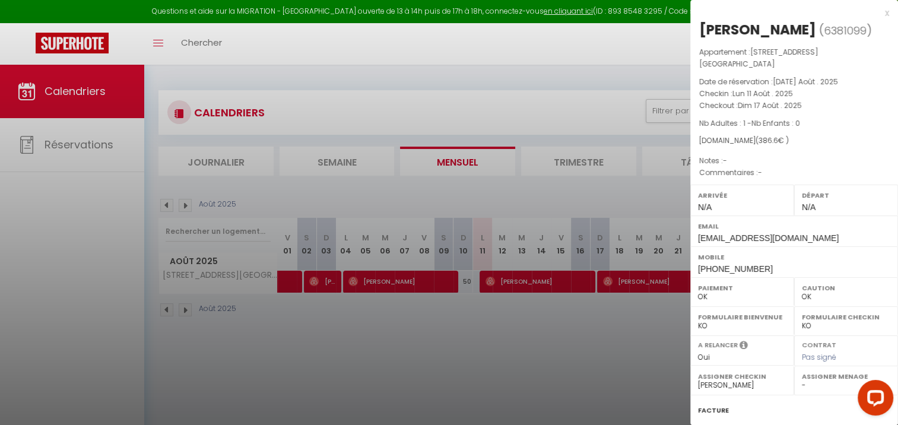
drag, startPoint x: 466, startPoint y: 368, endPoint x: 482, endPoint y: 315, distance: 55.4
click at [469, 351] on div at bounding box center [449, 212] width 898 height 425
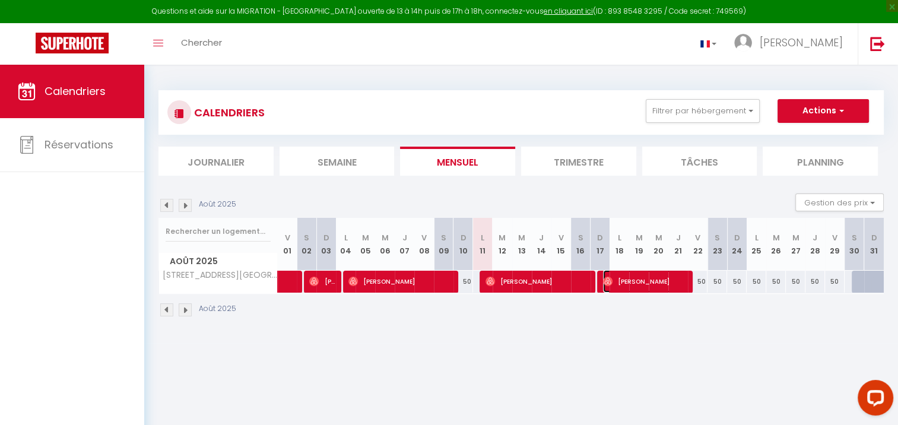
click at [627, 277] on span "[PERSON_NAME]" at bounding box center [645, 281] width 85 height 23
select select
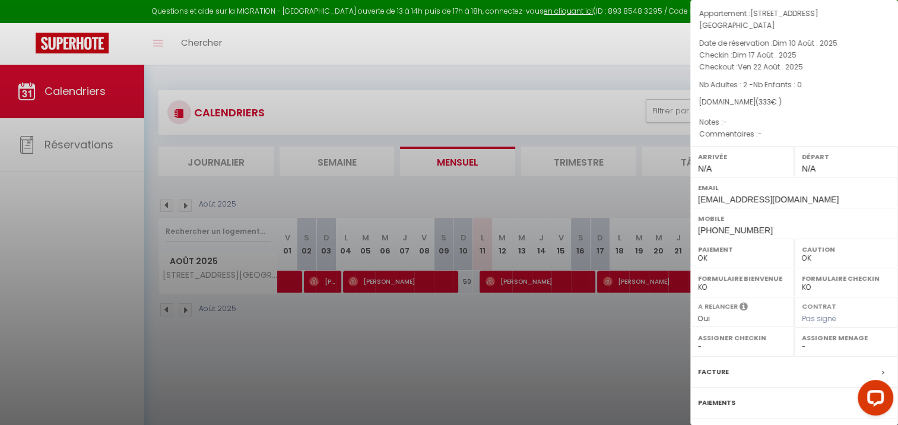
scroll to position [59, 0]
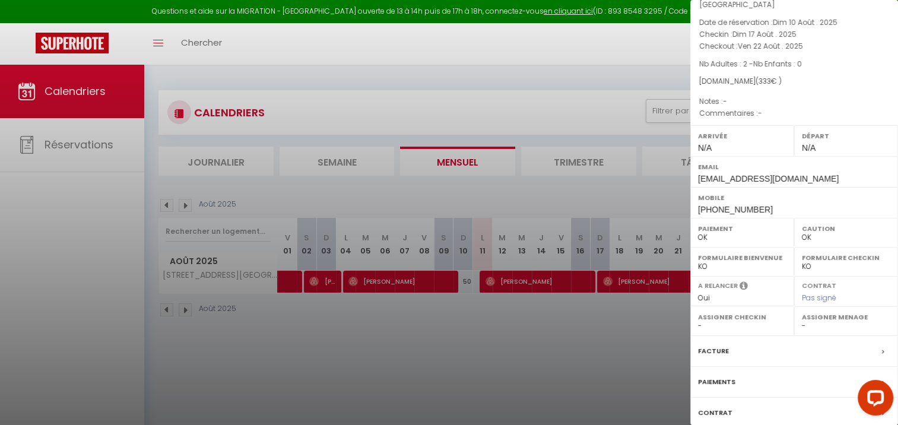
click at [596, 354] on div at bounding box center [449, 212] width 898 height 425
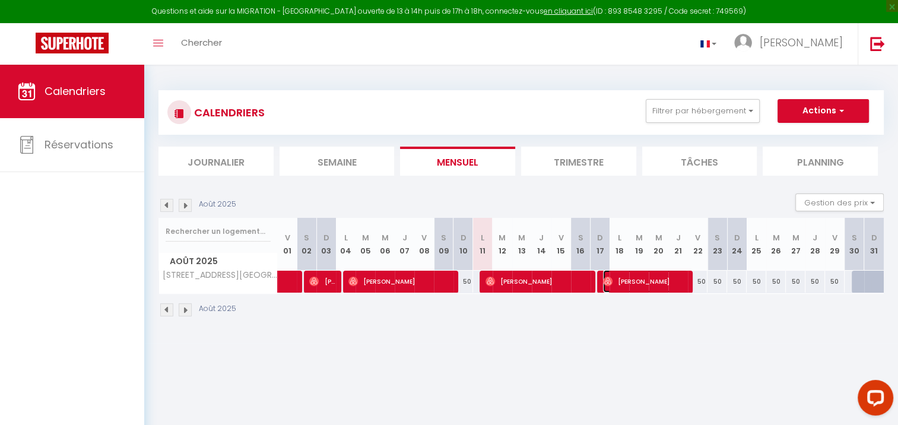
click at [617, 273] on span "[PERSON_NAME]" at bounding box center [645, 281] width 85 height 23
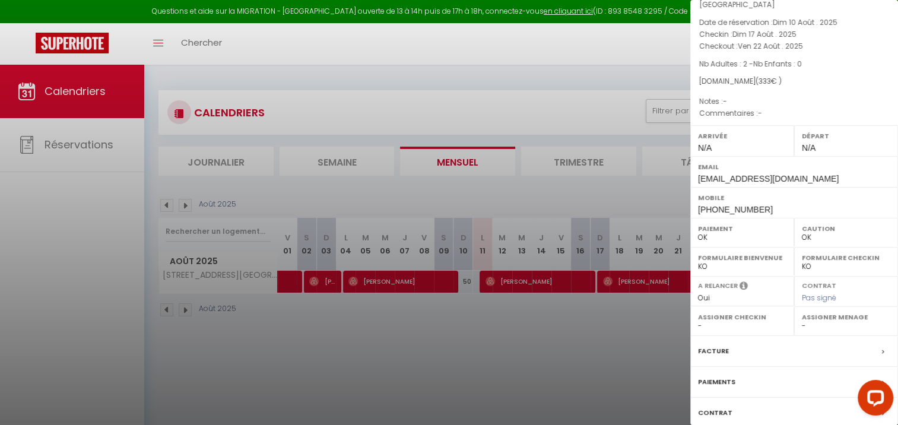
click at [455, 86] on div at bounding box center [449, 212] width 898 height 425
checkbox input "false"
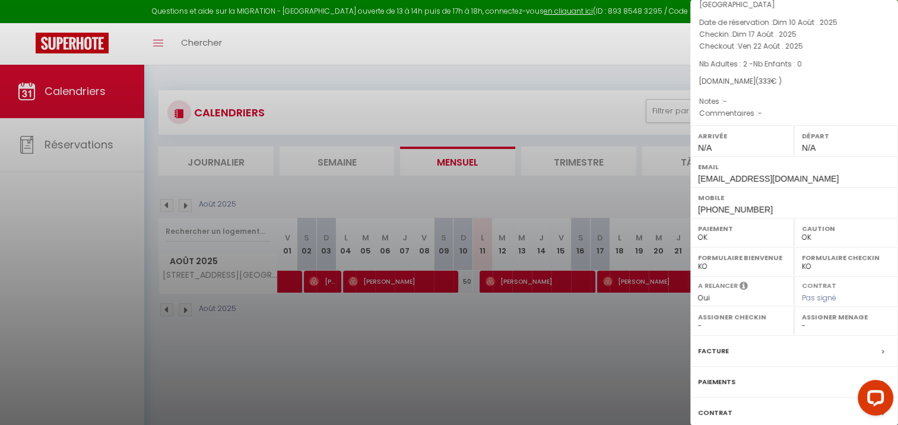
checkbox input "false"
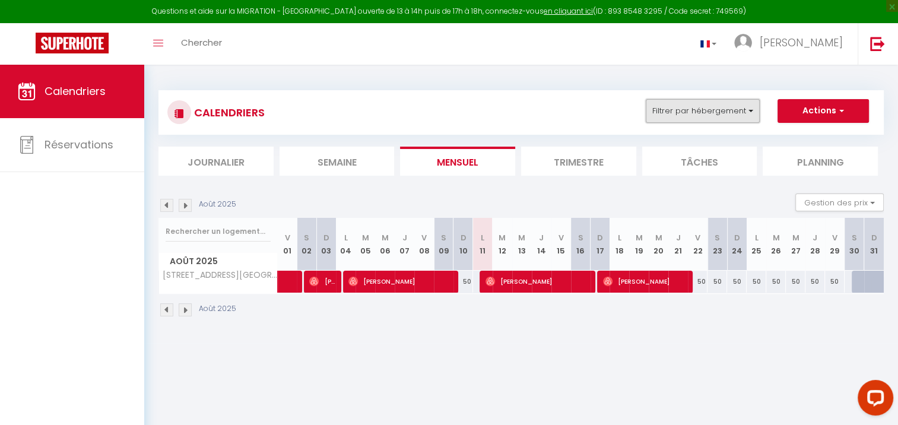
click at [726, 107] on button "Filtrer par hébergement" at bounding box center [703, 111] width 114 height 24
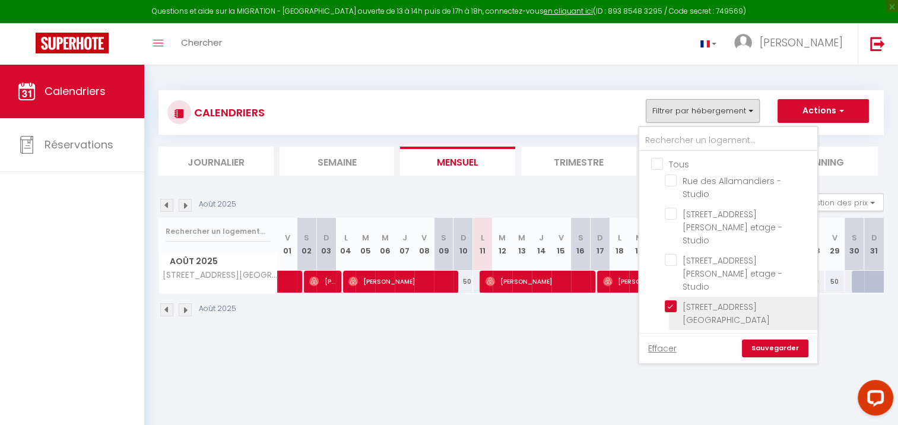
click at [673, 300] on input "[STREET_ADDRESS][GEOGRAPHIC_DATA]" at bounding box center [739, 306] width 148 height 12
checkbox input "false"
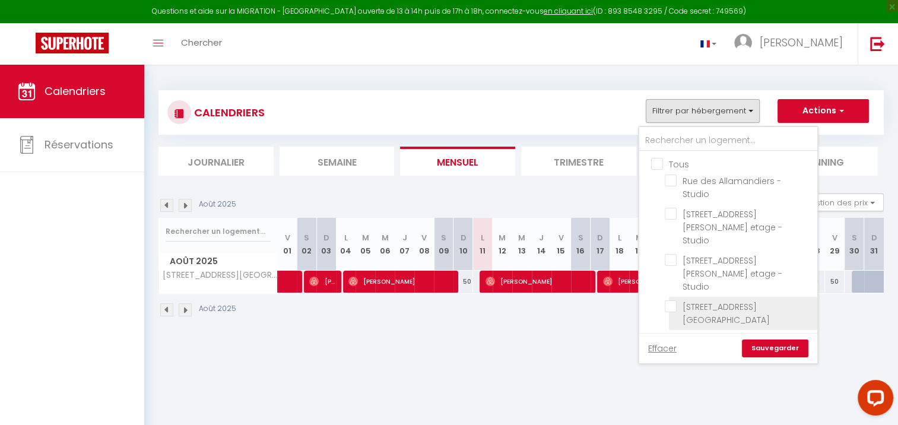
checkbox input "false"
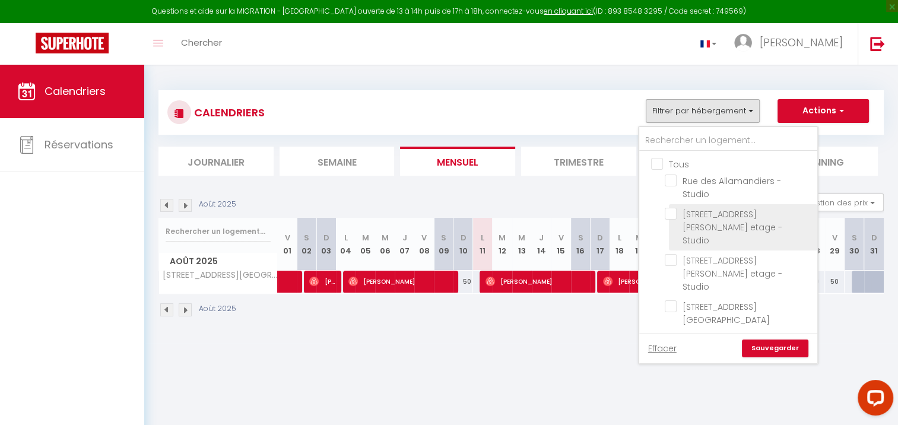
click at [675, 215] on input "[STREET_ADDRESS][PERSON_NAME] etage - Studio" at bounding box center [739, 214] width 148 height 12
checkbox input "true"
checkbox input "false"
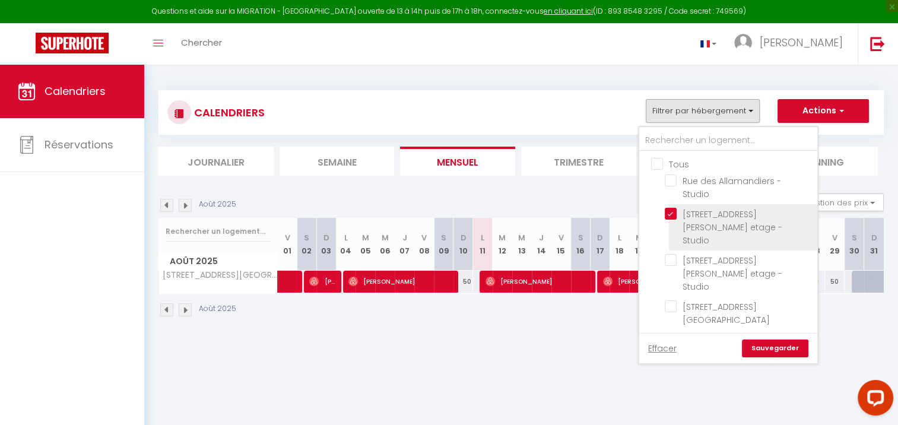
checkbox input "false"
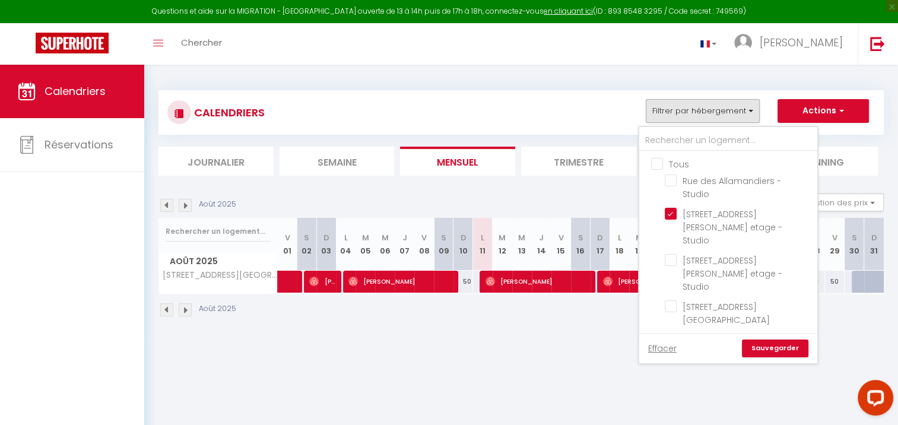
click at [772, 350] on link "Sauvegarder" at bounding box center [775, 349] width 67 height 18
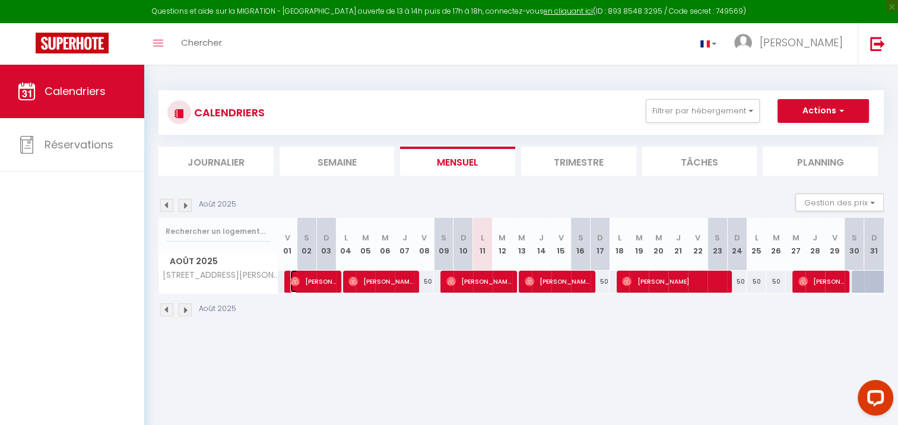
click at [307, 275] on span "[PERSON_NAME]" at bounding box center [313, 281] width 46 height 23
select select "48793"
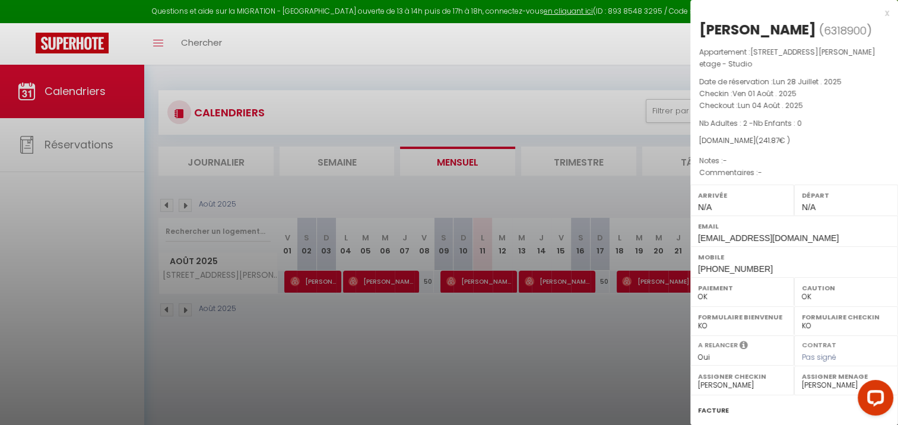
drag, startPoint x: 373, startPoint y: 270, endPoint x: 377, endPoint y: 278, distance: 8.8
click at [373, 271] on div at bounding box center [449, 212] width 898 height 425
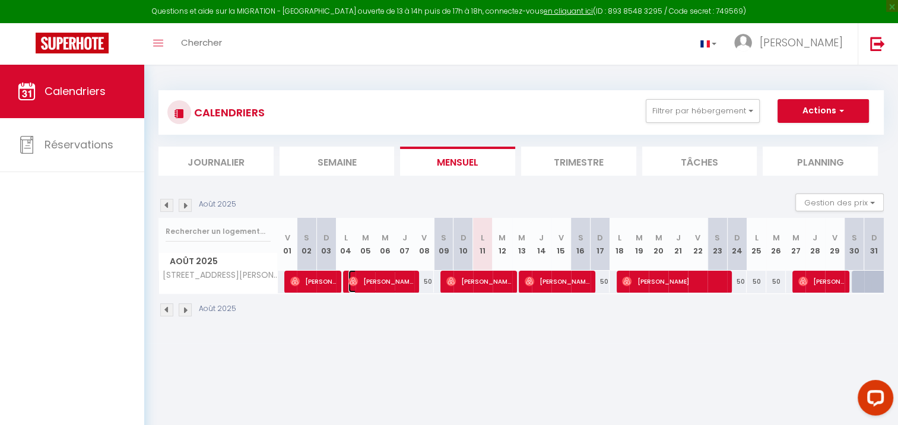
click at [380, 284] on span "[PERSON_NAME]" at bounding box center [381, 281] width 65 height 23
select select "43215"
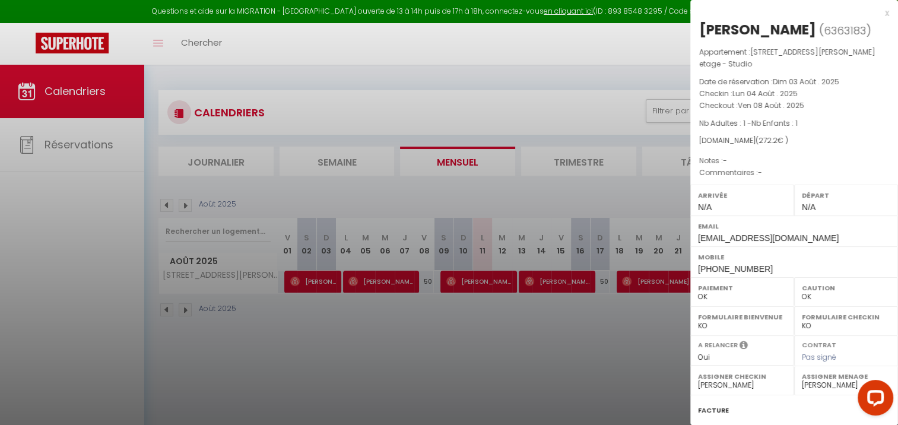
drag, startPoint x: 601, startPoint y: 347, endPoint x: 574, endPoint y: 312, distance: 44.1
click at [600, 347] on div at bounding box center [449, 212] width 898 height 425
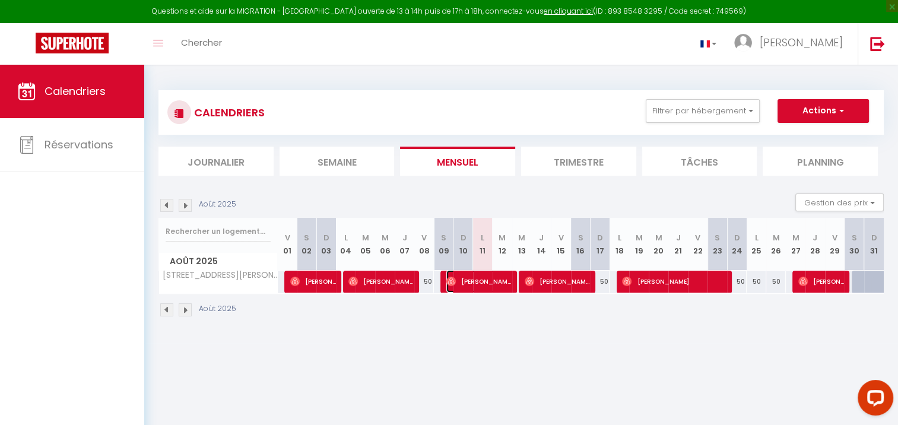
click at [464, 285] on span "[PERSON_NAME]" at bounding box center [479, 281] width 65 height 23
select select "43215"
select select "48793"
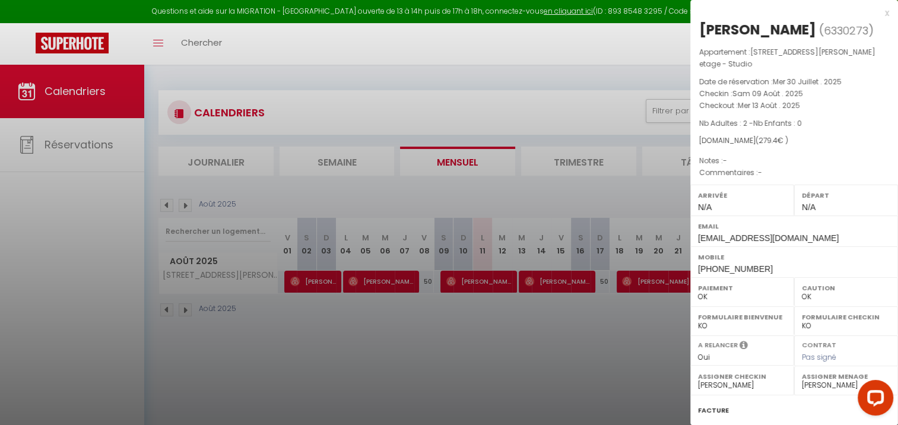
drag, startPoint x: 591, startPoint y: 325, endPoint x: 561, endPoint y: 261, distance: 70.9
click at [589, 322] on div at bounding box center [449, 212] width 898 height 425
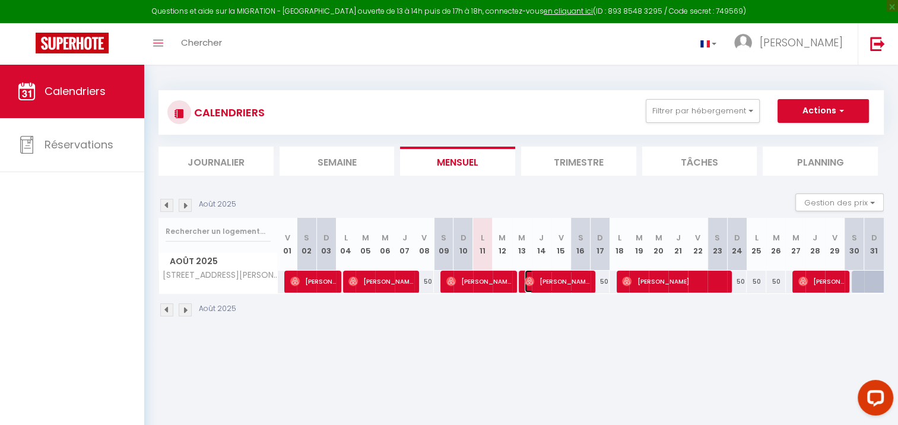
click at [569, 284] on span "[PERSON_NAME]" at bounding box center [557, 281] width 65 height 23
select select "50960"
select select
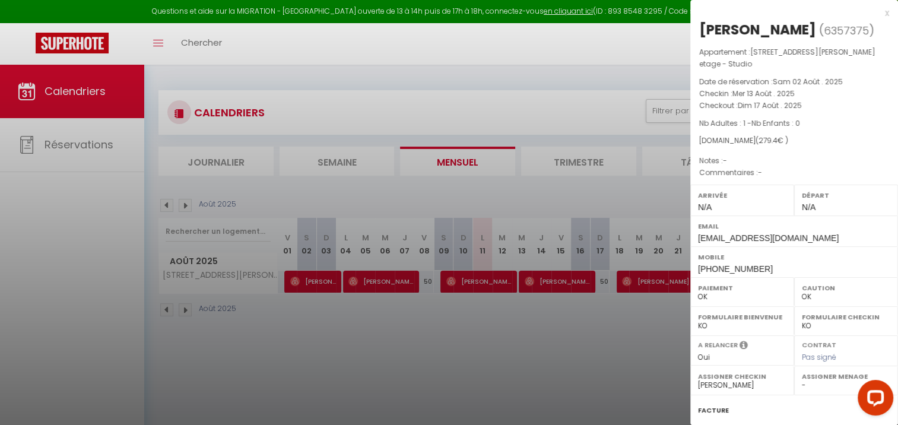
click at [409, 409] on div at bounding box center [449, 212] width 898 height 425
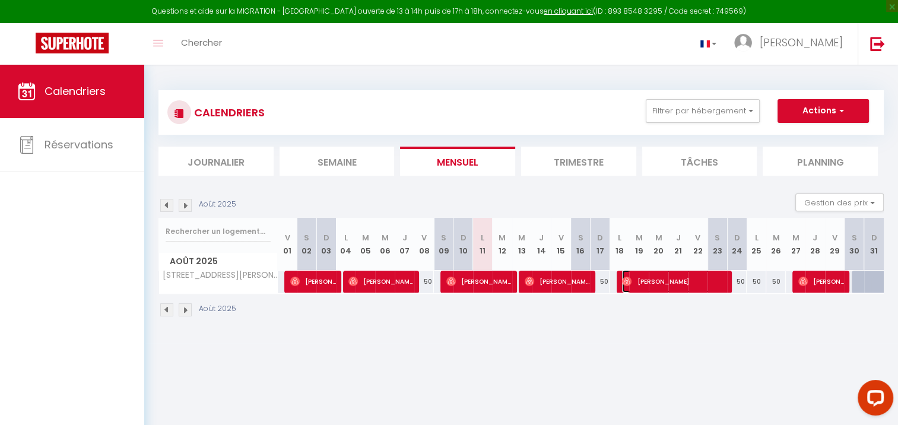
click at [693, 282] on span "[PERSON_NAME]" at bounding box center [674, 281] width 105 height 23
select select
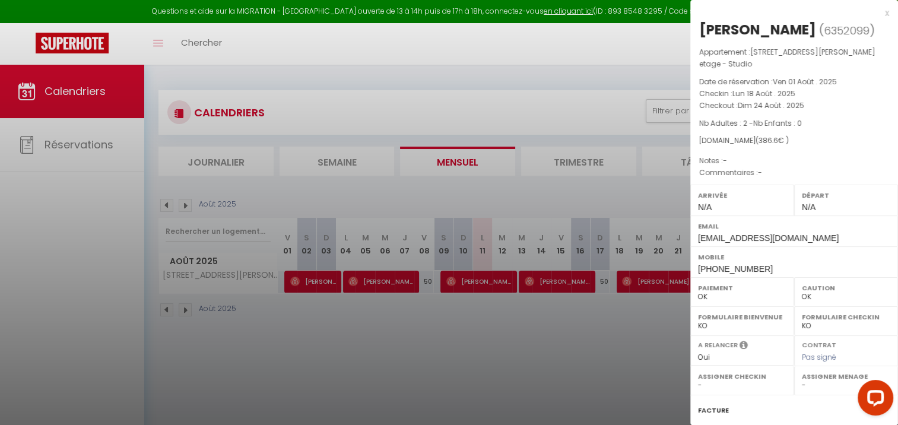
click at [593, 368] on div at bounding box center [449, 212] width 898 height 425
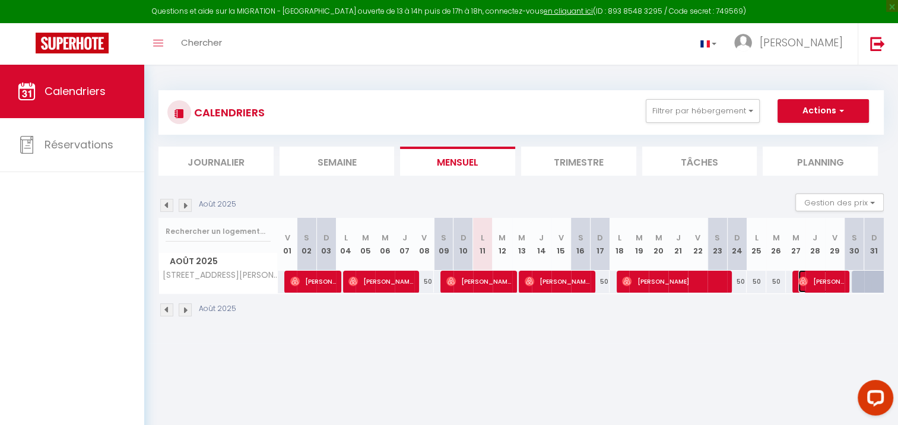
click at [816, 286] on span "[PERSON_NAME]" at bounding box center [822, 281] width 46 height 23
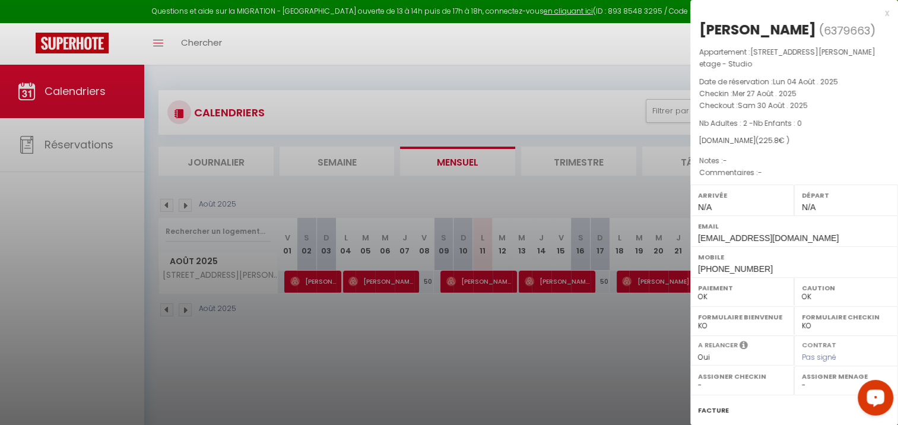
click at [289, 361] on div at bounding box center [449, 212] width 898 height 425
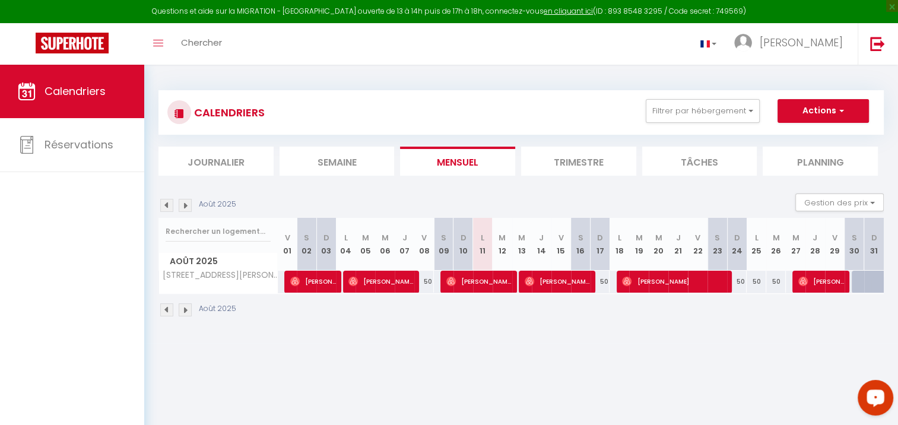
click at [169, 205] on img at bounding box center [166, 205] width 13 height 13
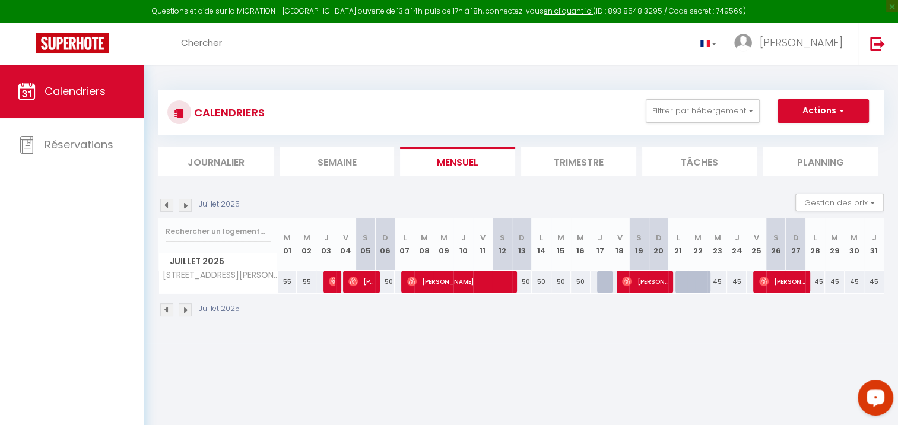
click at [169, 205] on img at bounding box center [166, 205] width 13 height 13
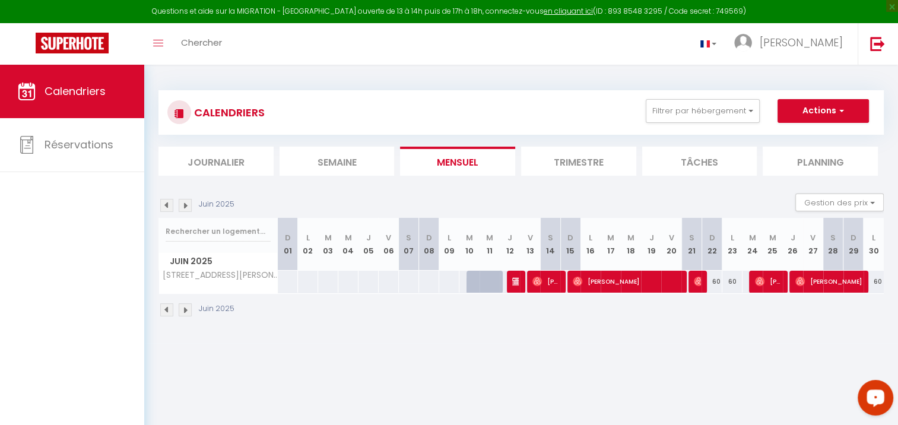
click at [511, 281] on div at bounding box center [517, 282] width 20 height 23
click at [708, 103] on button "Filtrer par hébergement" at bounding box center [703, 111] width 114 height 24
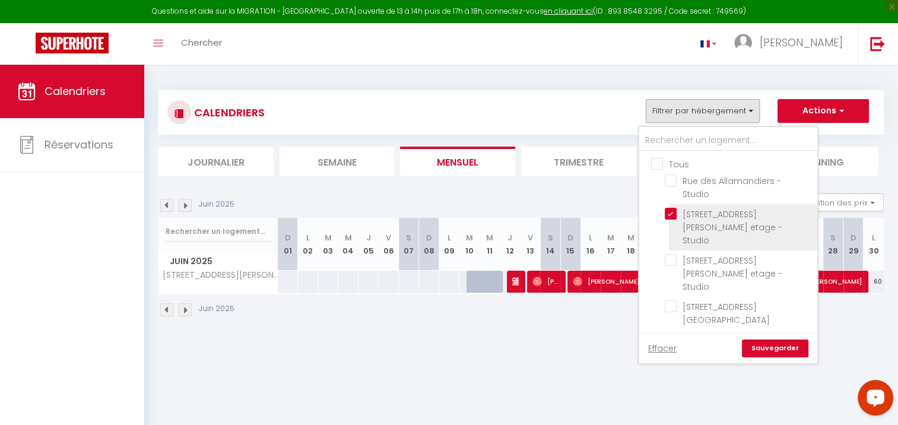
click at [676, 211] on input "[STREET_ADDRESS][PERSON_NAME] etage - Studio" at bounding box center [739, 214] width 148 height 12
checkbox input "false"
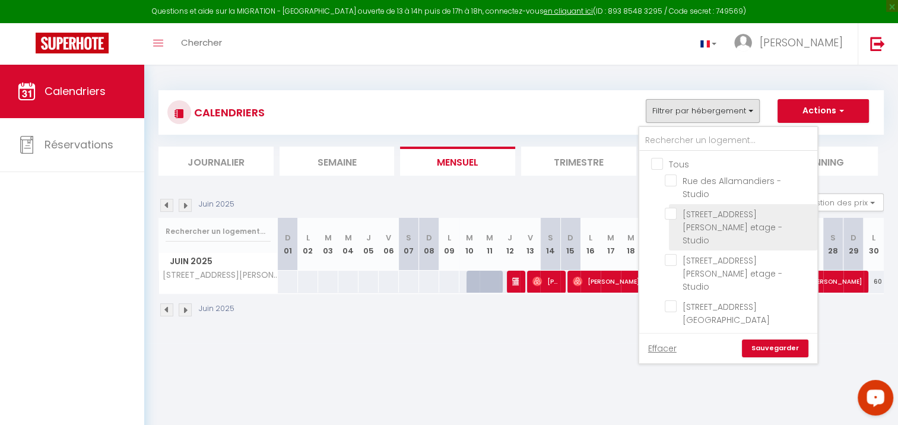
checkbox input "false"
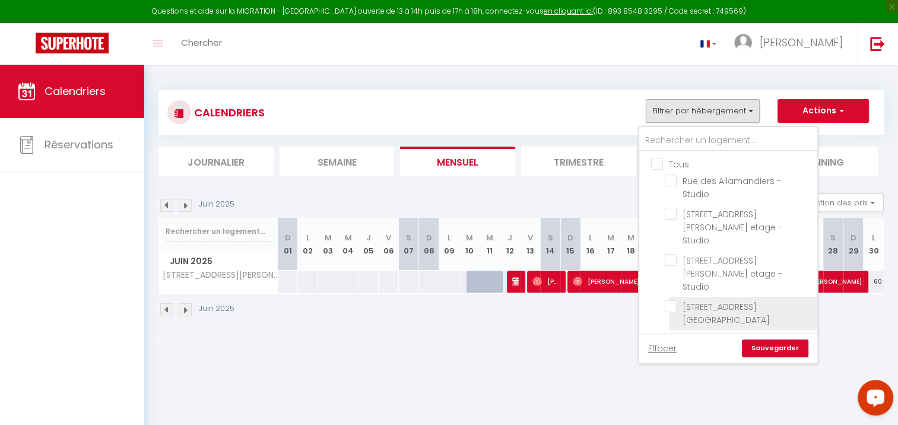
click at [708, 300] on input "[STREET_ADDRESS][GEOGRAPHIC_DATA]" at bounding box center [739, 306] width 148 height 12
checkbox input "true"
checkbox input "false"
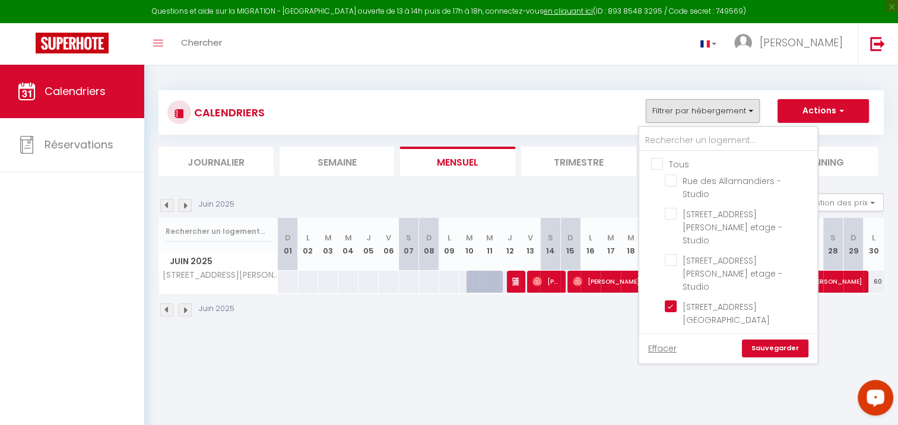
checkbox input "false"
click at [783, 352] on link "Sauvegarder" at bounding box center [775, 349] width 67 height 18
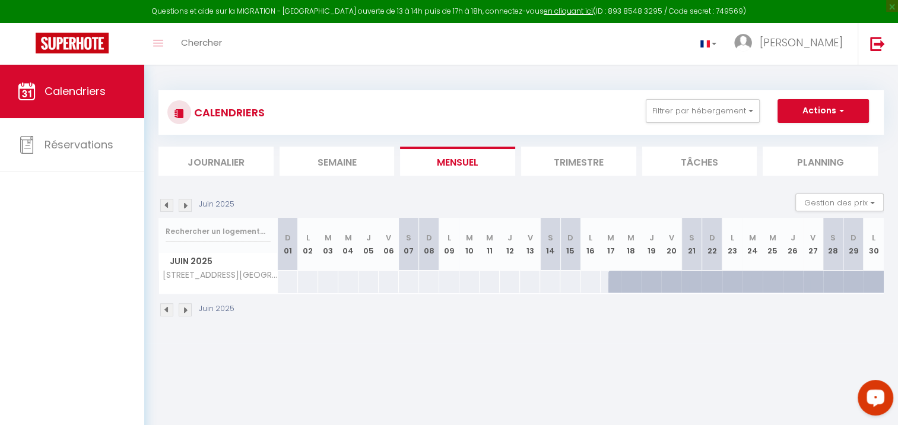
click at [631, 280] on div at bounding box center [639, 288] width 20 height 23
type input "75"
type input "Mer 18 Juin 2025"
type input "Jeu 19 Juin 2025"
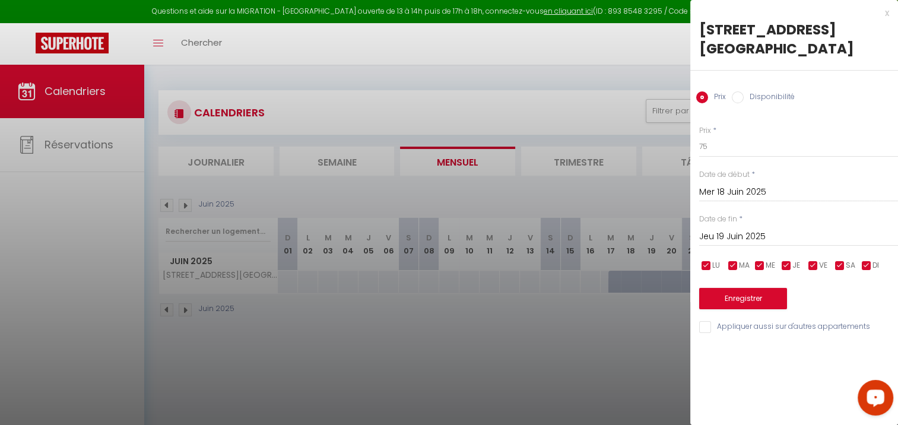
click at [637, 349] on div at bounding box center [449, 212] width 898 height 425
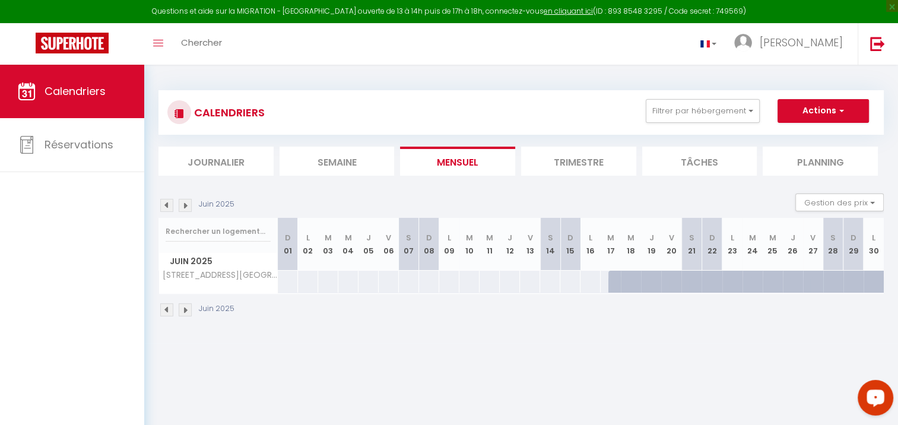
click at [186, 204] on img at bounding box center [185, 205] width 13 height 13
select select "0"
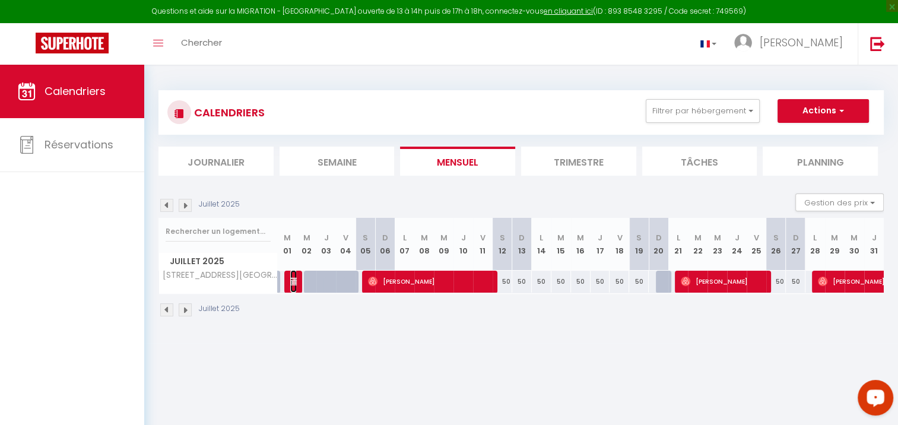
click at [295, 282] on img at bounding box center [295, 282] width 10 height 10
select select "KO"
select select "45747"
select select "44293"
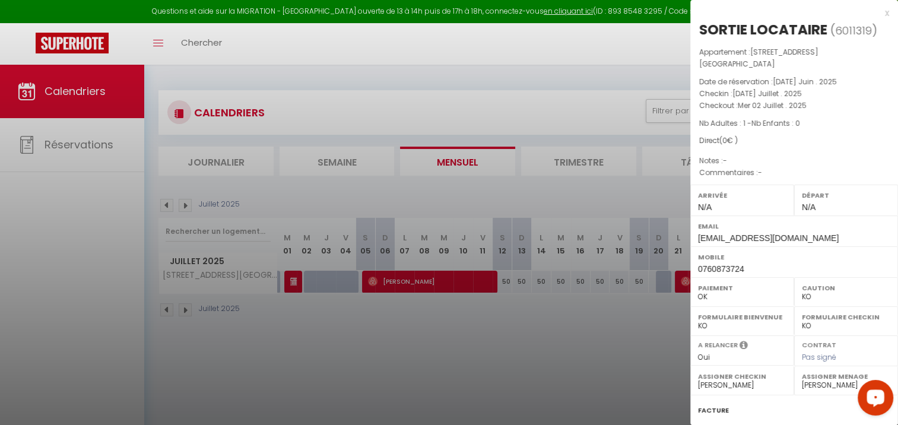
click at [302, 329] on div at bounding box center [449, 212] width 898 height 425
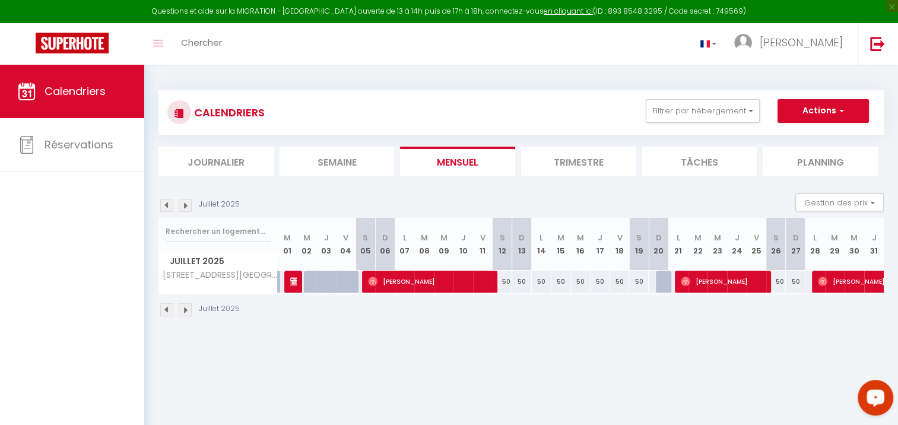
click at [164, 207] on img at bounding box center [166, 205] width 13 height 13
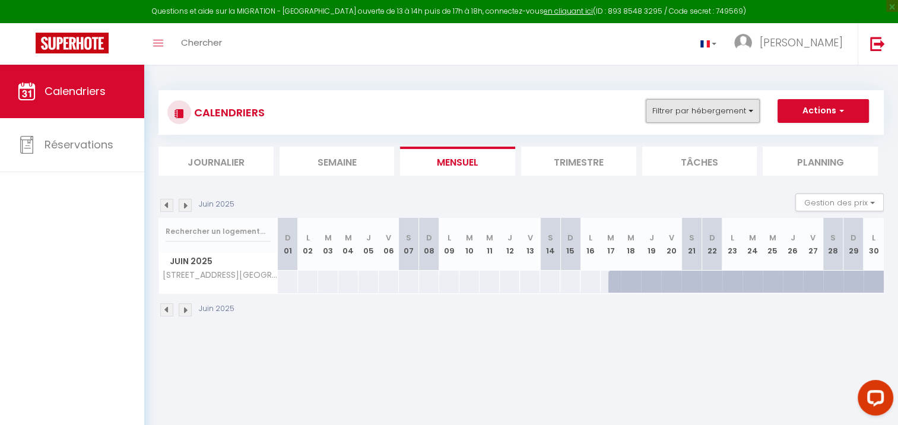
click at [746, 113] on button "Filtrer par hébergement" at bounding box center [703, 111] width 114 height 24
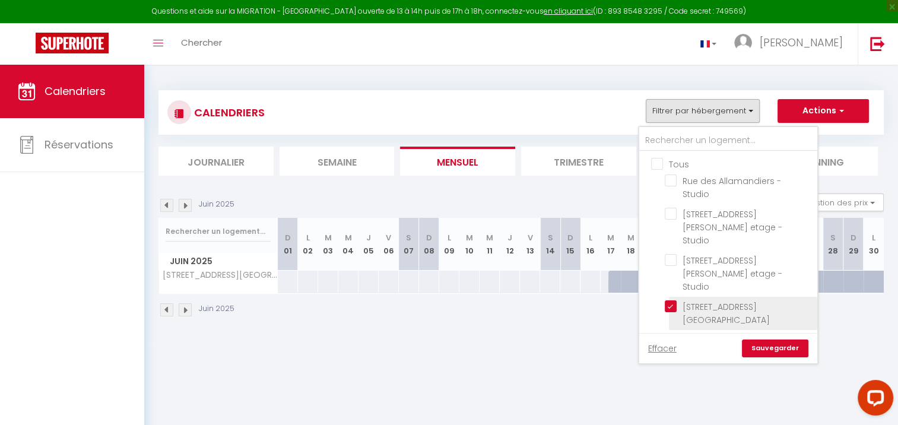
click at [670, 300] on input "[STREET_ADDRESS][GEOGRAPHIC_DATA]" at bounding box center [739, 306] width 148 height 12
checkbox input "false"
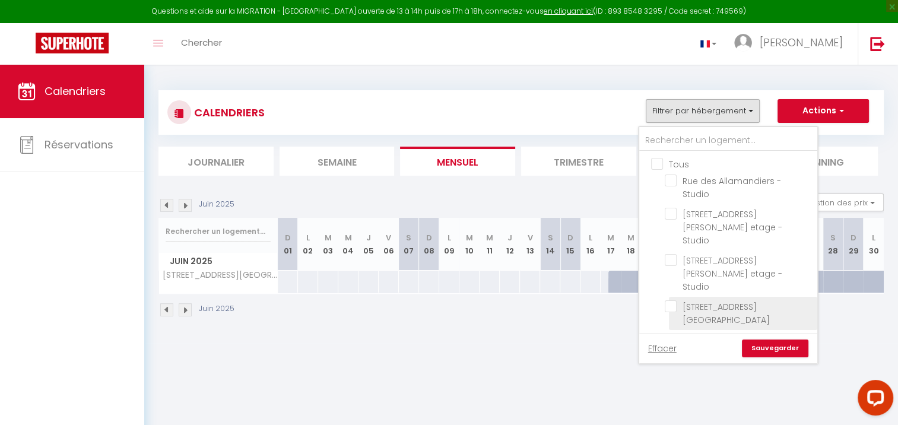
checkbox input "false"
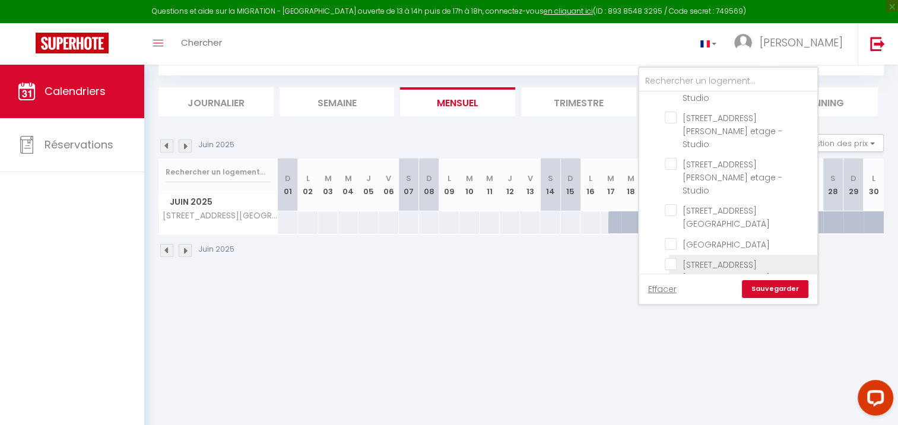
click at [736, 255] on li "[STREET_ADDRESS][GEOGRAPHIC_DATA][PERSON_NAME]" at bounding box center [743, 278] width 148 height 46
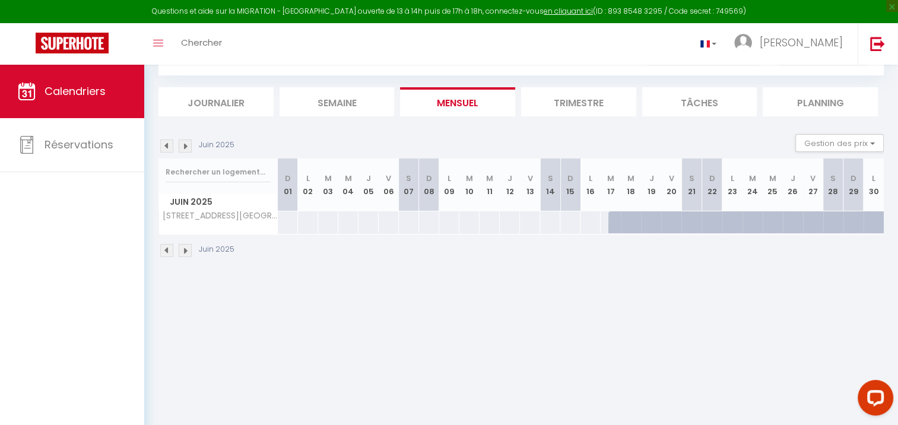
click at [185, 147] on img at bounding box center [185, 146] width 13 height 13
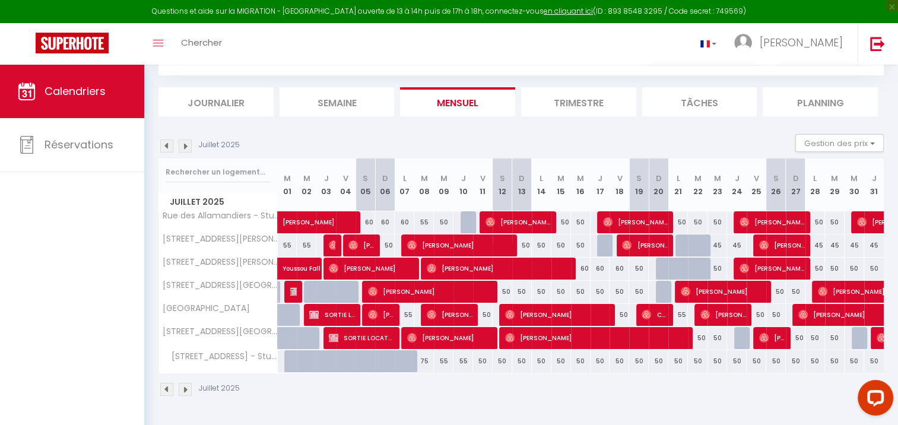
click at [185, 147] on img at bounding box center [185, 146] width 13 height 13
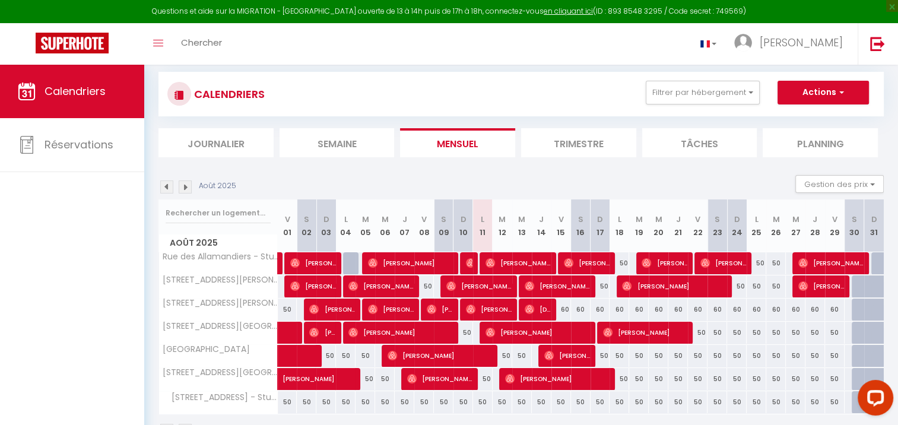
scroll to position [0, 0]
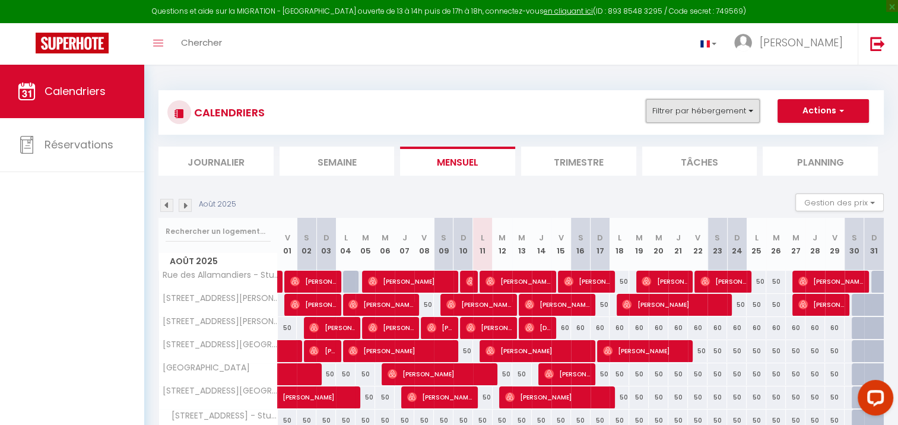
click at [729, 103] on button "Filtrer par hébergement" at bounding box center [703, 111] width 114 height 24
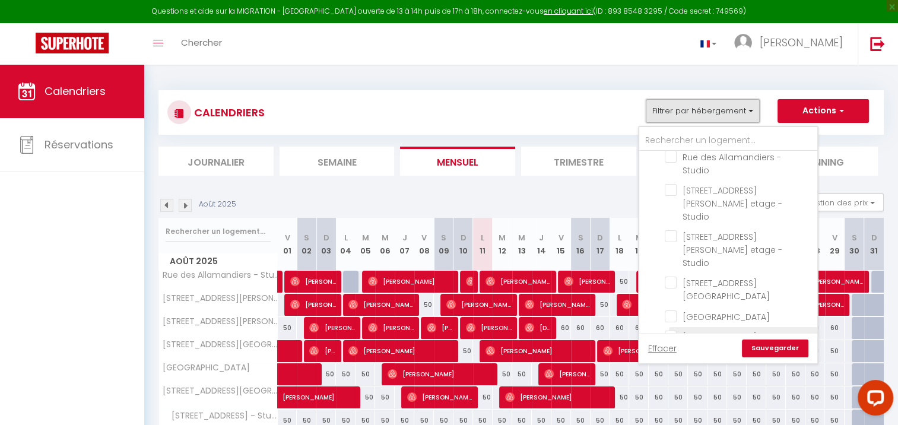
scroll to position [37, 0]
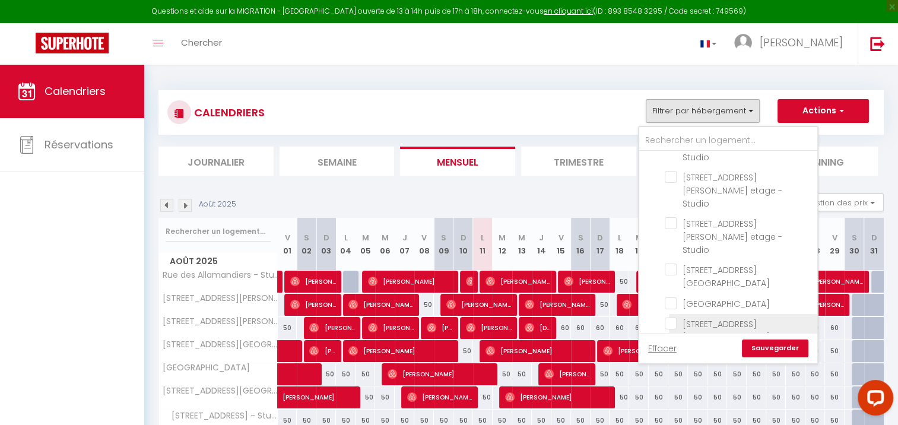
click at [713, 318] on input "[STREET_ADDRESS][GEOGRAPHIC_DATA][PERSON_NAME]" at bounding box center [739, 324] width 148 height 12
checkbox input "true"
checkbox input "false"
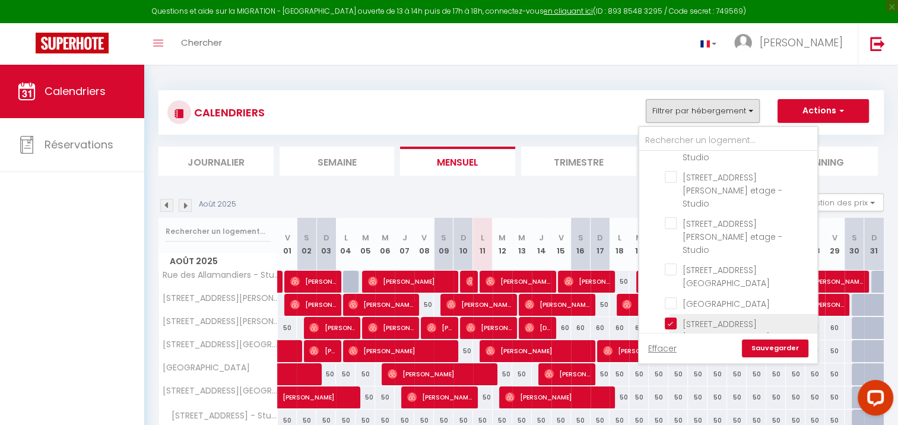
checkbox input "false"
click at [768, 346] on link "Sauvegarder" at bounding box center [775, 349] width 67 height 18
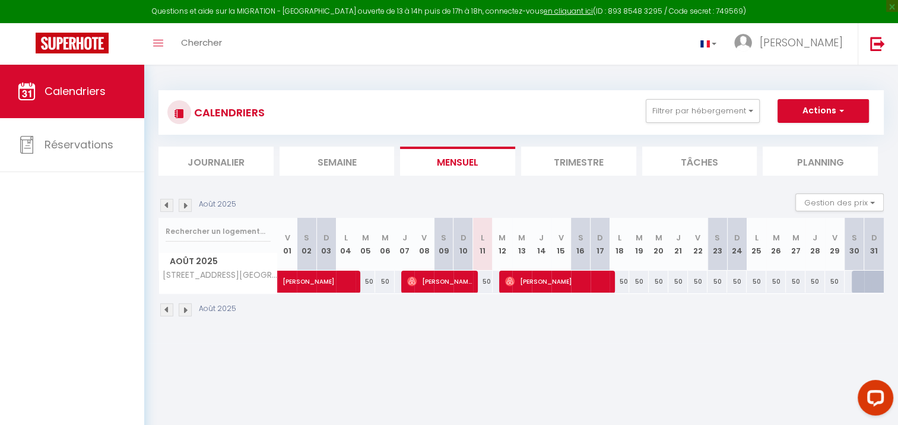
click at [162, 202] on img at bounding box center [166, 205] width 13 height 13
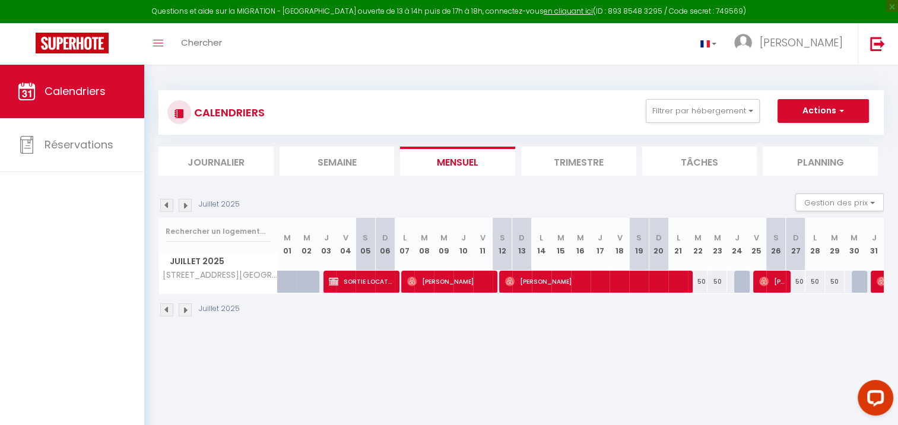
click at [181, 205] on img at bounding box center [185, 205] width 13 height 13
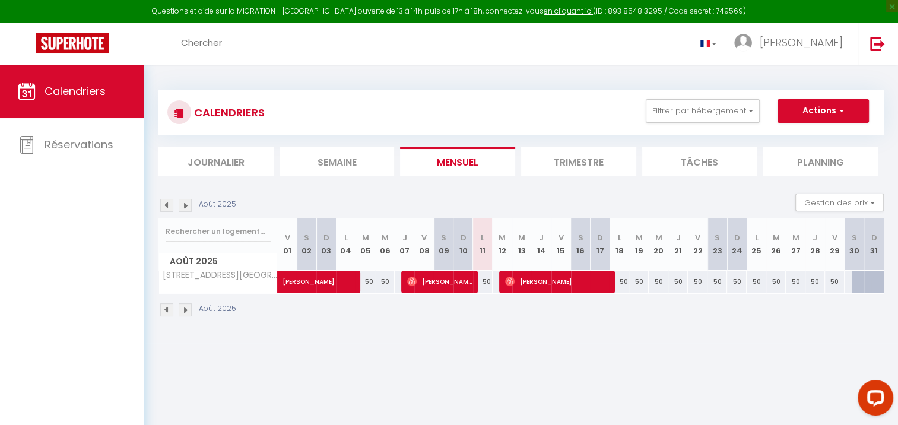
click at [168, 203] on img at bounding box center [166, 205] width 13 height 13
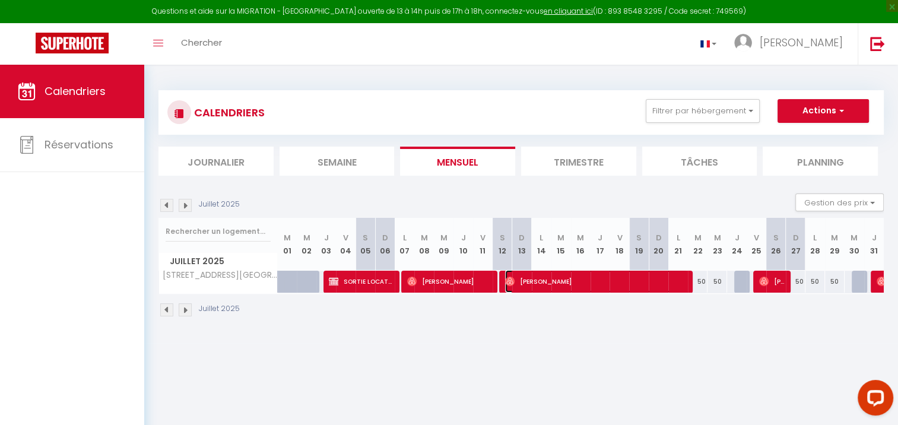
click at [609, 280] on span "[PERSON_NAME]" at bounding box center [596, 281] width 183 height 23
select select "OK"
select select "48793"
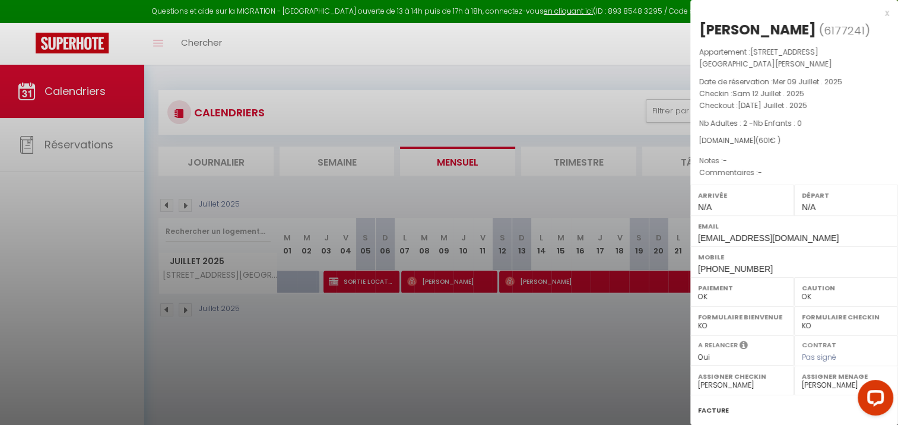
click at [603, 354] on div at bounding box center [449, 212] width 898 height 425
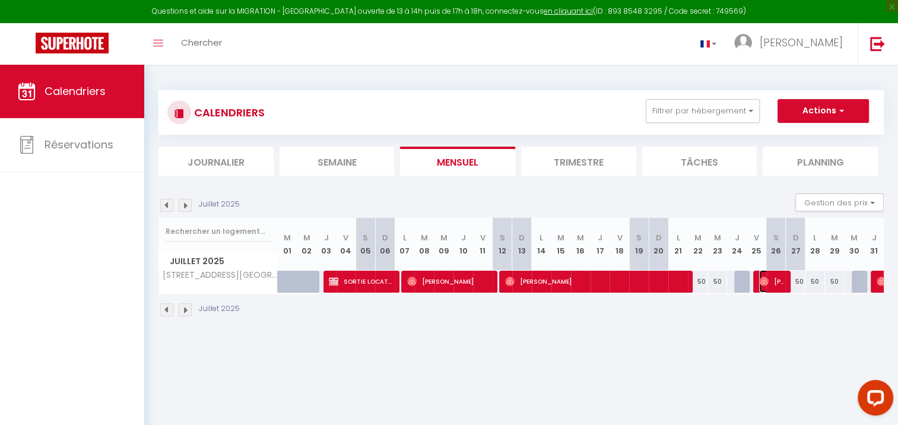
click at [779, 286] on span "[PERSON_NAME]" at bounding box center [772, 281] width 26 height 23
select select "47826"
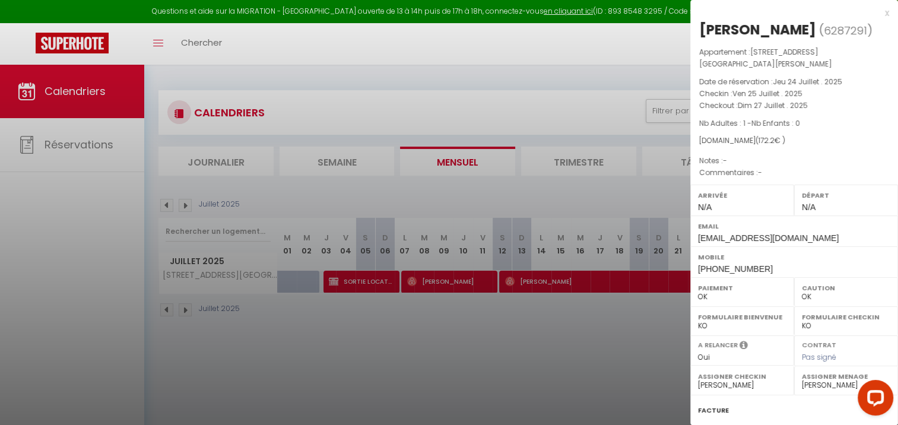
click at [610, 353] on div at bounding box center [449, 212] width 898 height 425
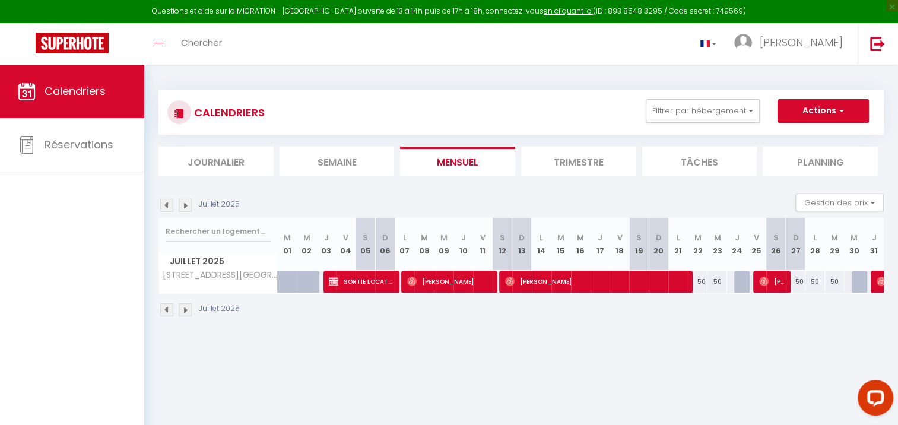
click at [874, 283] on div at bounding box center [881, 282] width 20 height 23
click at [879, 282] on img at bounding box center [882, 282] width 10 height 10
select select
select select "48793"
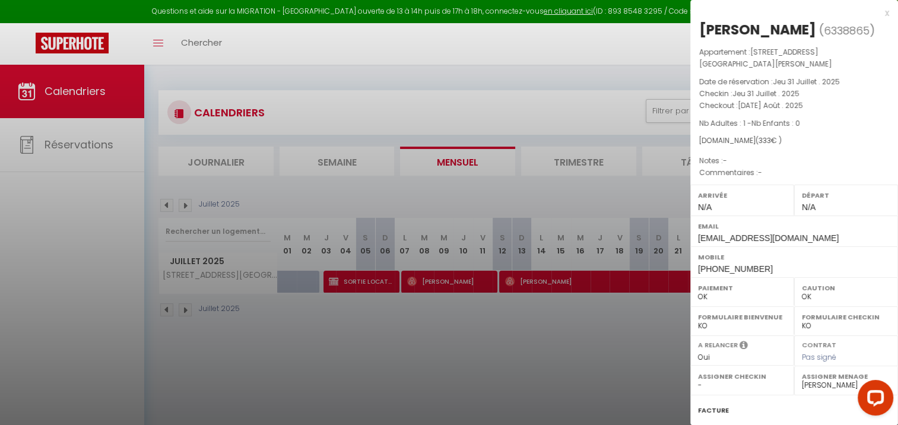
click at [557, 333] on div at bounding box center [449, 212] width 898 height 425
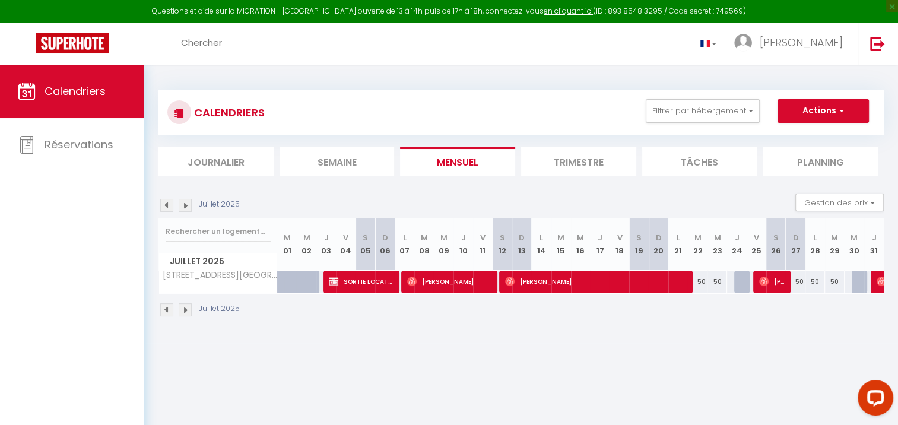
click at [190, 206] on img at bounding box center [185, 205] width 13 height 13
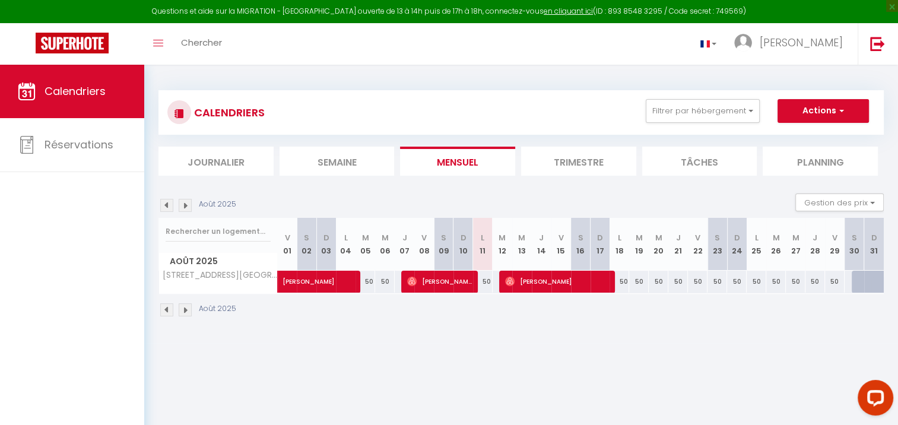
click at [326, 295] on div "Août 2025" at bounding box center [522, 311] width 726 height 35
click at [326, 283] on span "[PERSON_NAME]" at bounding box center [337, 275] width 109 height 23
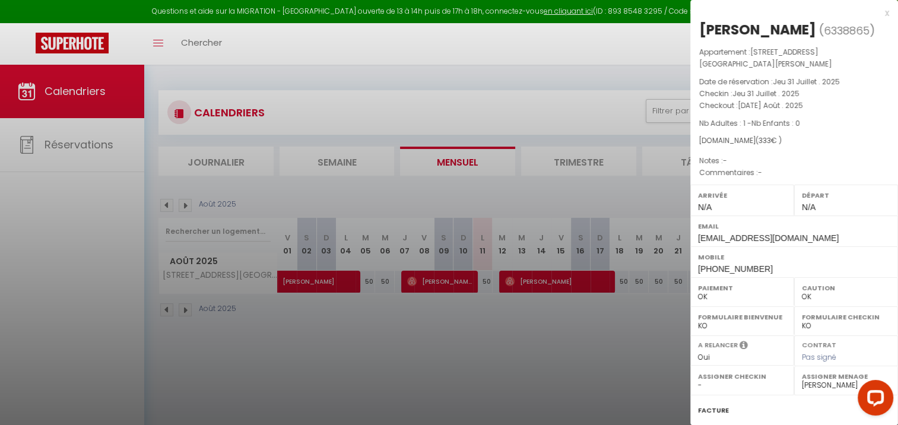
click at [451, 278] on div at bounding box center [449, 212] width 898 height 425
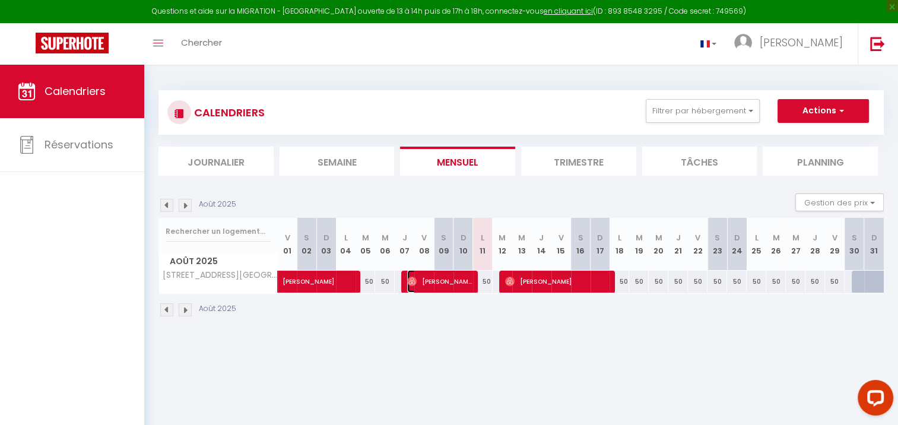
click at [451, 278] on span "[PERSON_NAME]" at bounding box center [439, 281] width 65 height 23
select select "48793"
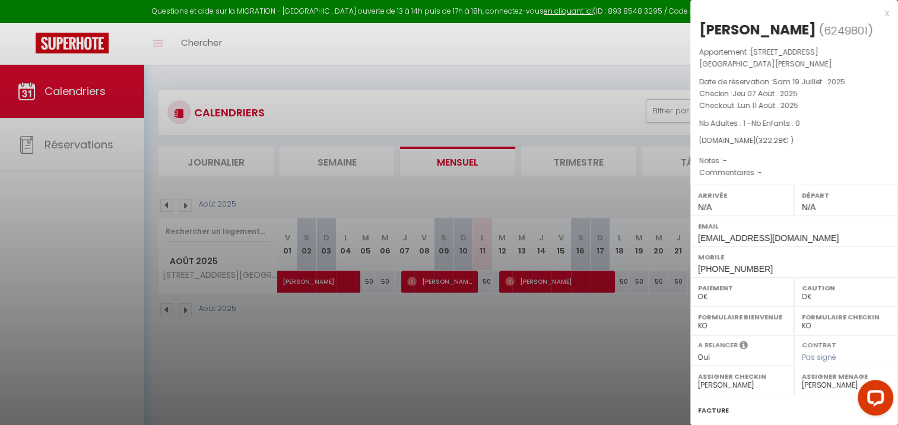
click at [524, 276] on div at bounding box center [449, 212] width 898 height 425
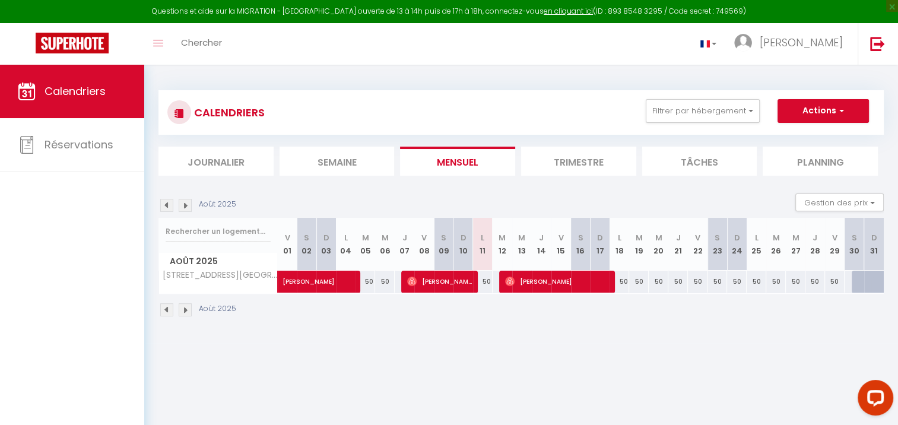
click at [524, 276] on body "Questions et aide sur la MIGRATION - [GEOGRAPHIC_DATA] ouverte de 13 à 14h puis…" at bounding box center [449, 277] width 898 height 425
drag, startPoint x: 524, startPoint y: 276, endPoint x: 537, endPoint y: 322, distance: 48.3
click at [537, 322] on div "Août 2025" at bounding box center [522, 311] width 726 height 35
click at [584, 315] on div "Août 2025" at bounding box center [522, 311] width 726 height 35
click at [575, 194] on div "Août 2025 Gestion des prix Nb Nuits minimum Règles Disponibilité" at bounding box center [522, 206] width 726 height 24
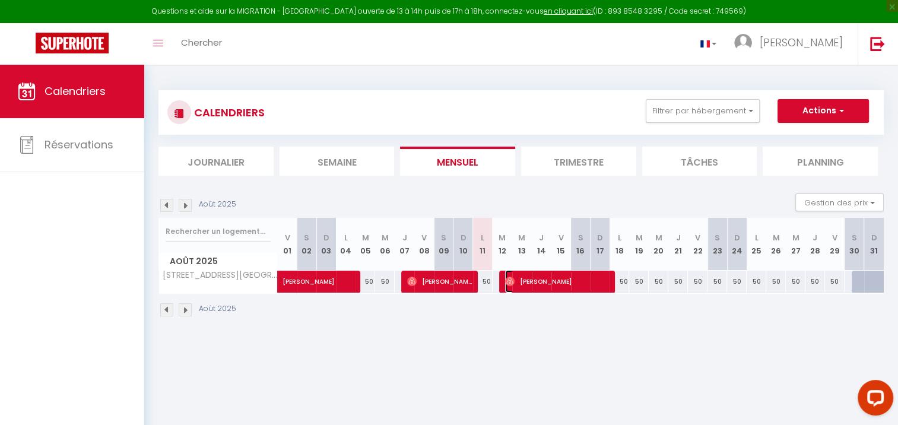
click at [588, 284] on span "[PERSON_NAME]" at bounding box center [557, 281] width 105 height 23
select select
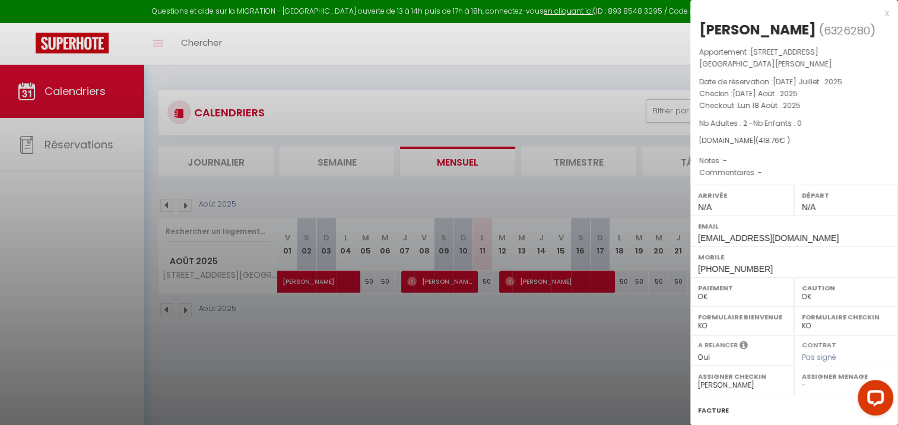
drag, startPoint x: 393, startPoint y: 328, endPoint x: 403, endPoint y: 296, distance: 33.8
click at [393, 327] on div at bounding box center [449, 212] width 898 height 425
